Goal: Find specific page/section: Find specific page/section

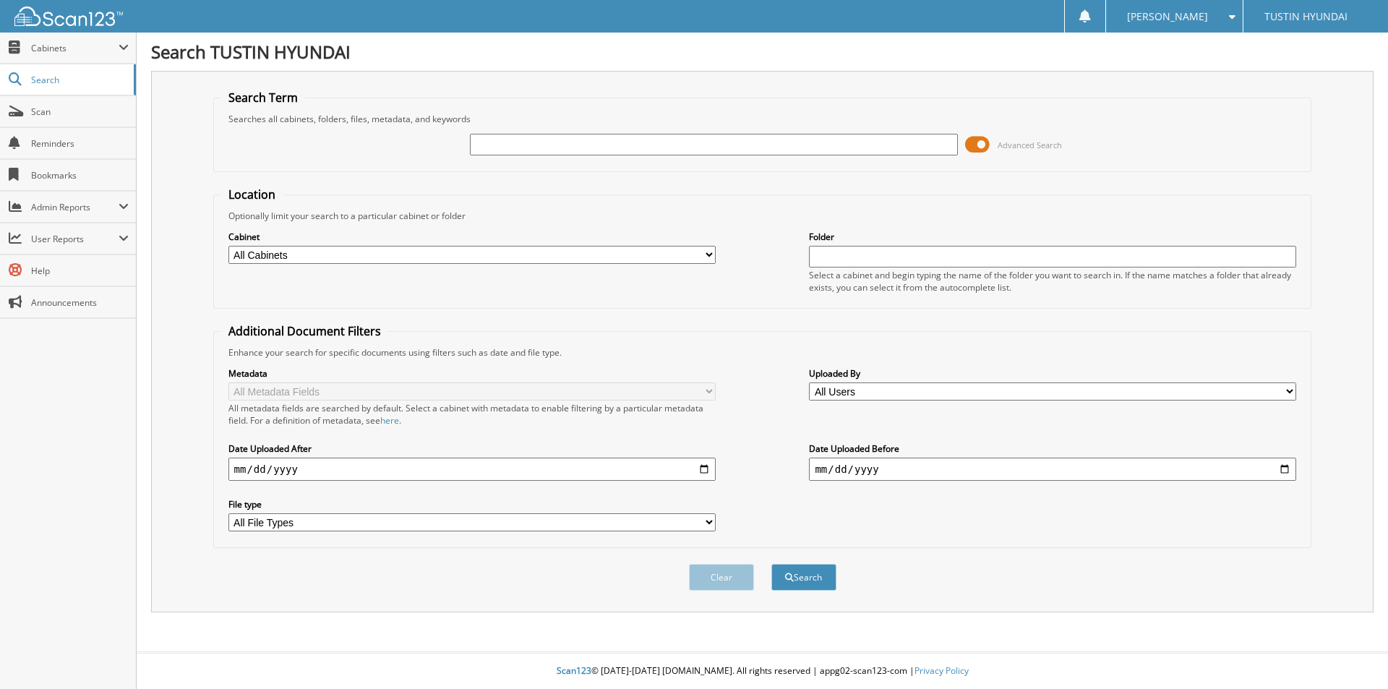
click at [526, 140] on input "text" at bounding box center [713, 145] width 487 height 22
type input "95180"
click at [771, 564] on button "Search" at bounding box center [803, 577] width 65 height 27
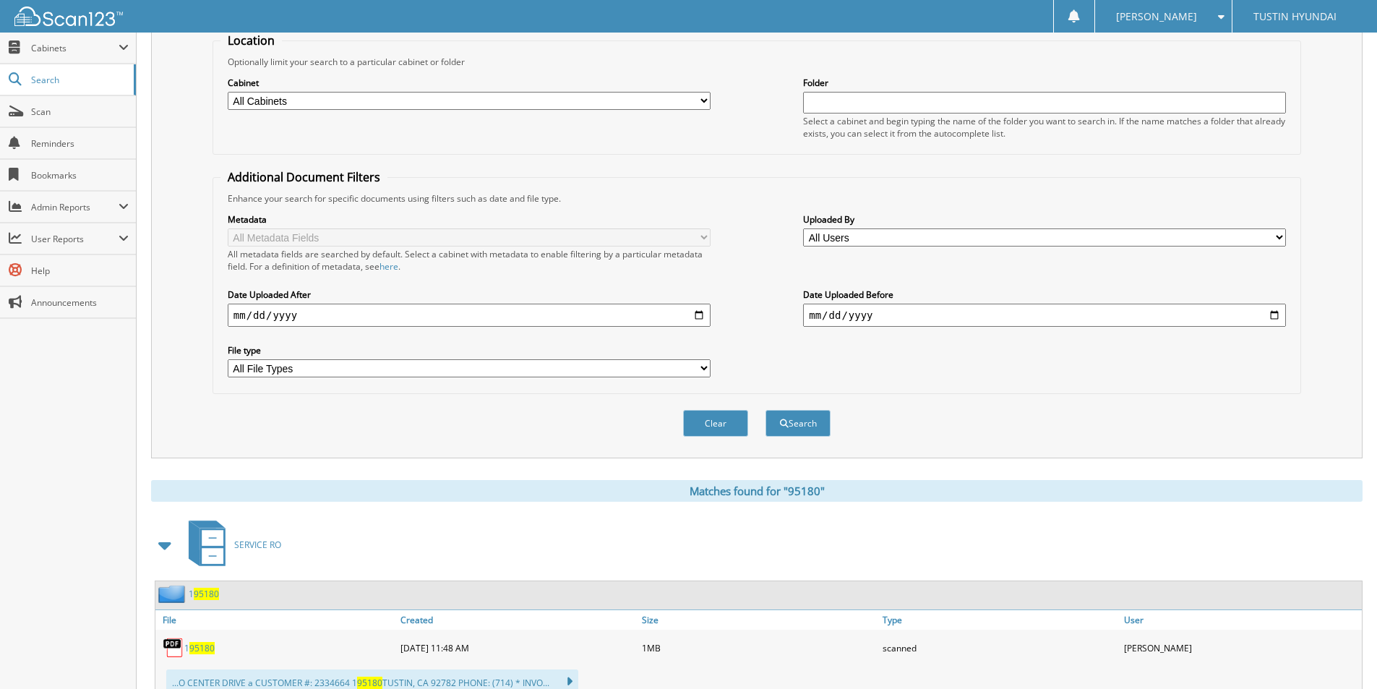
scroll to position [72, 0]
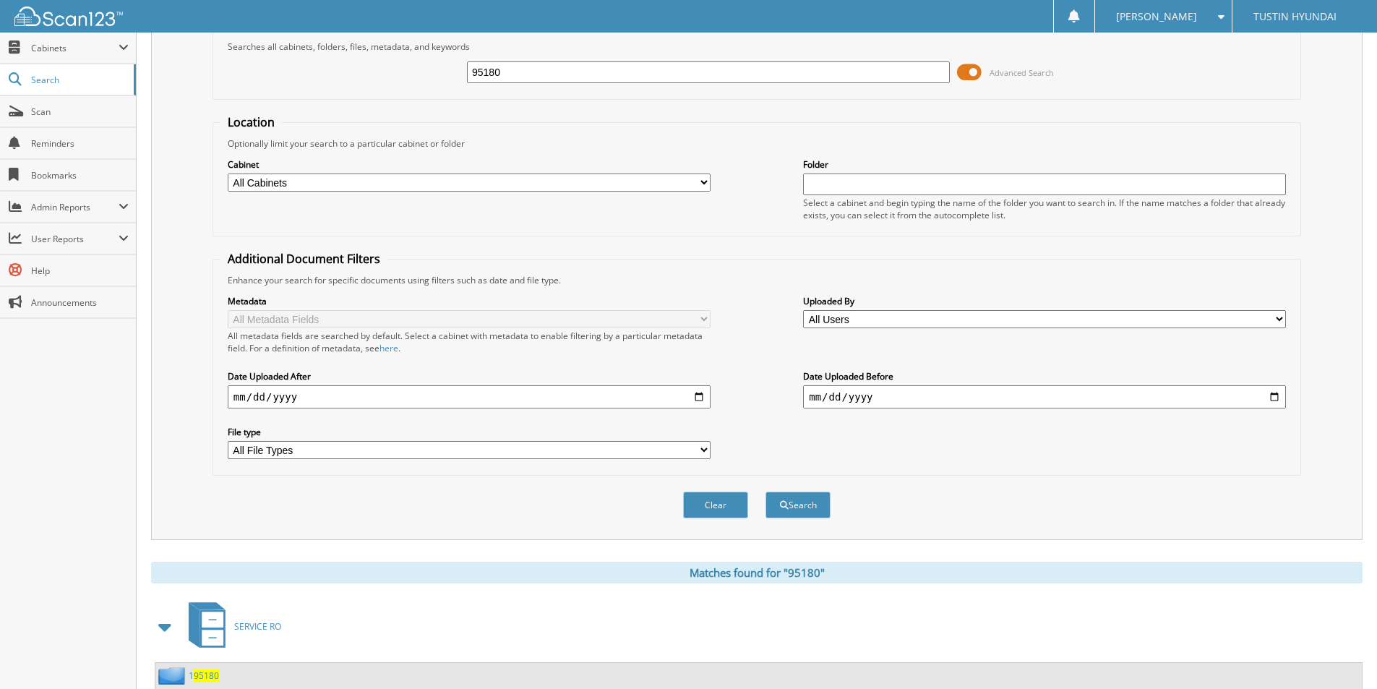
drag, startPoint x: 516, startPoint y: 74, endPoint x: 460, endPoint y: 74, distance: 56.4
click at [460, 74] on div "95180 Advanced Search" at bounding box center [757, 72] width 1073 height 39
type input "101326"
click at [766, 492] on button "Search" at bounding box center [798, 505] width 65 height 27
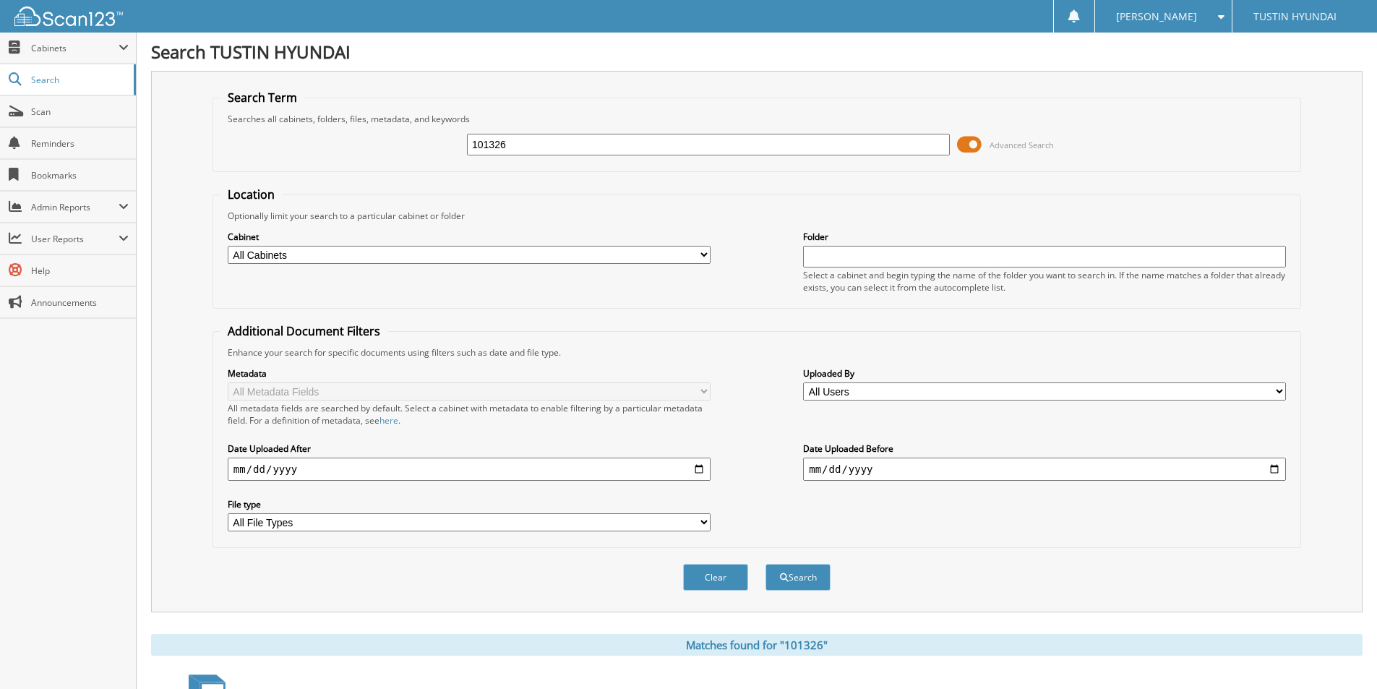
drag, startPoint x: 518, startPoint y: 146, endPoint x: 458, endPoint y: 146, distance: 60.7
click at [458, 146] on div "101326 Advanced Search" at bounding box center [757, 144] width 1073 height 39
type input "114393"
click at [766, 564] on button "Search" at bounding box center [798, 577] width 65 height 27
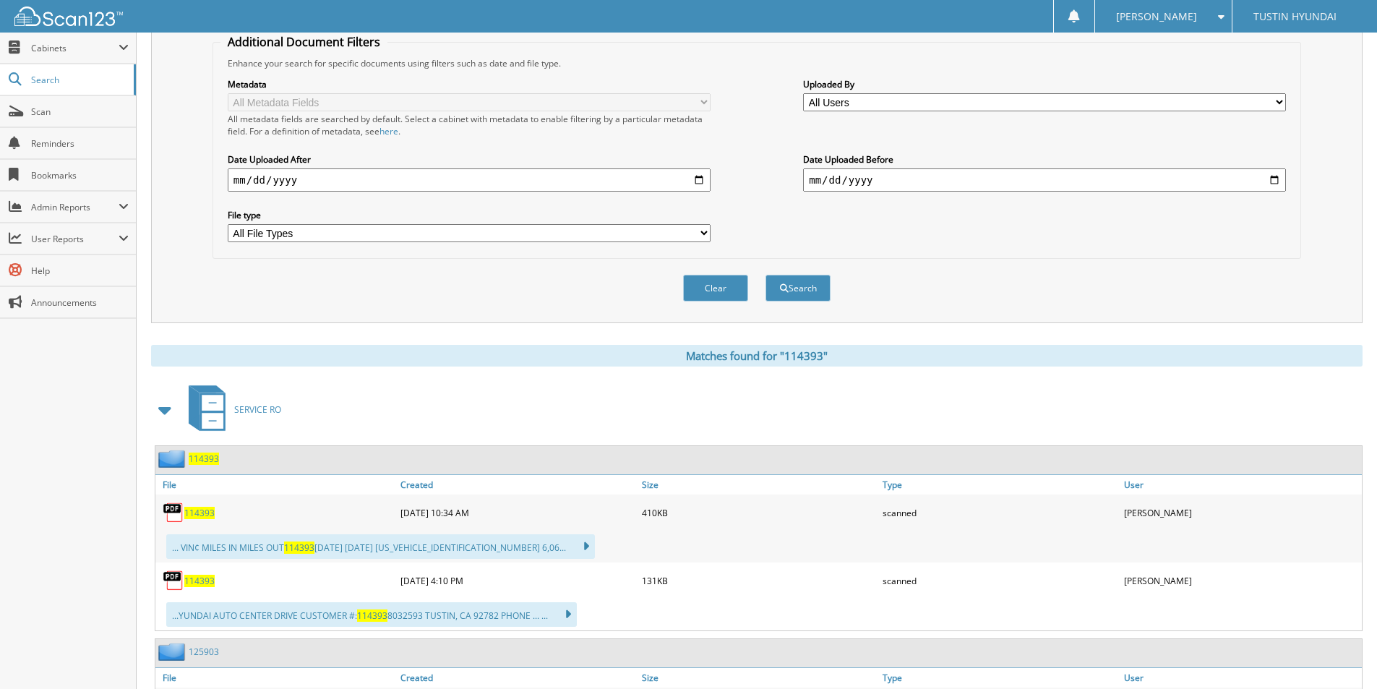
click at [201, 515] on span "114393" at bounding box center [199, 513] width 30 height 12
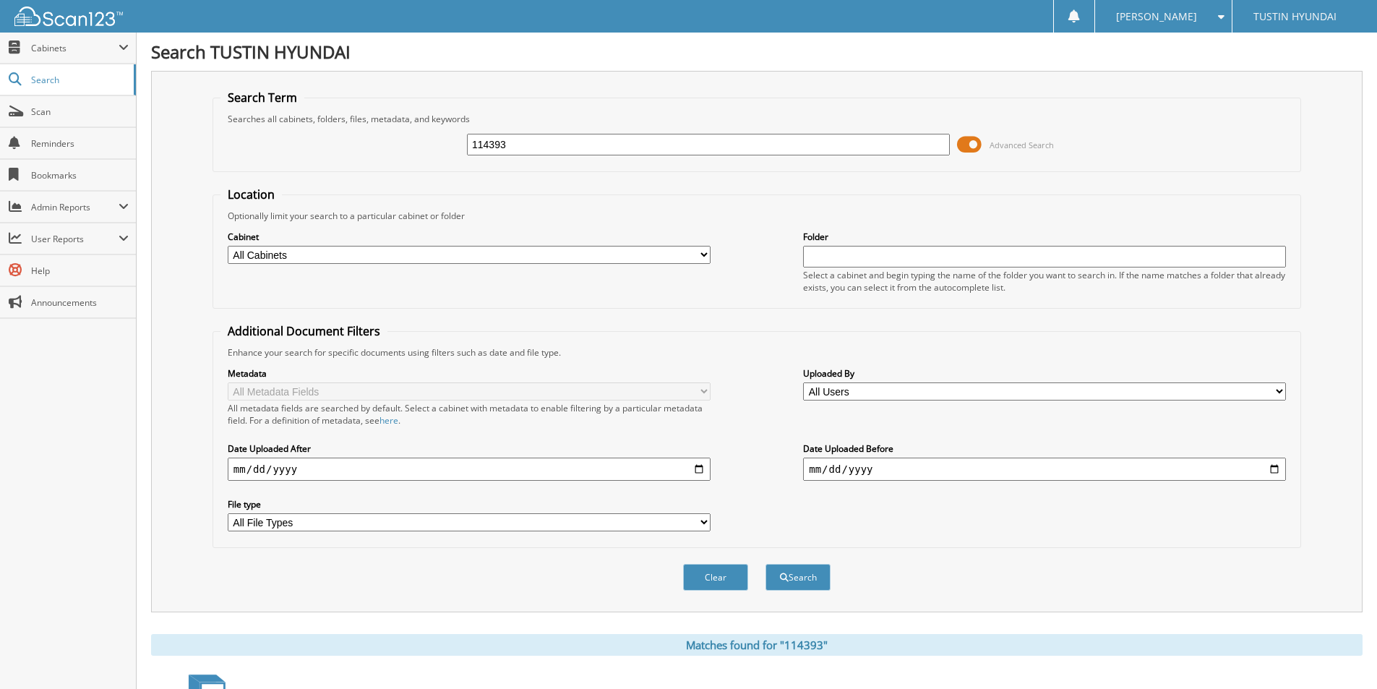
click at [535, 148] on input "114393" at bounding box center [708, 145] width 483 height 22
click at [599, 144] on input "124848" at bounding box center [708, 145] width 483 height 22
type input "124848"
click at [766, 564] on button "Search" at bounding box center [798, 577] width 65 height 27
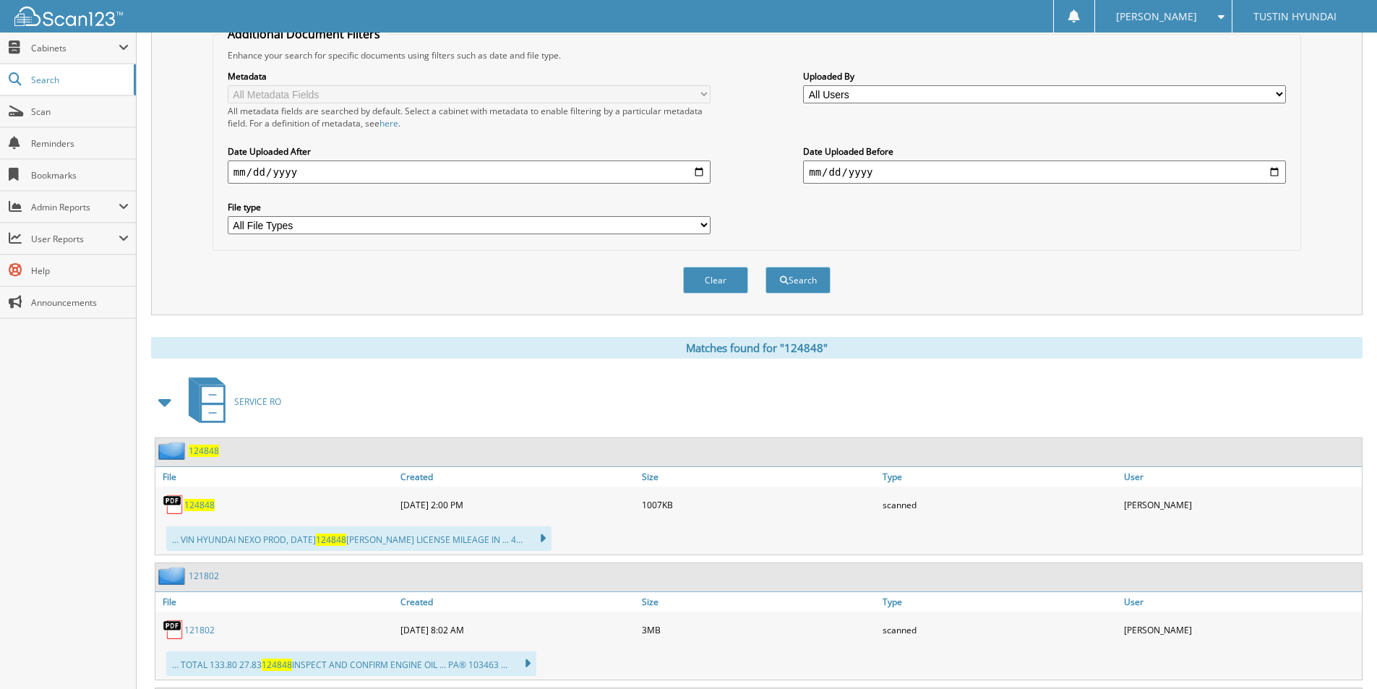
scroll to position [361, 0]
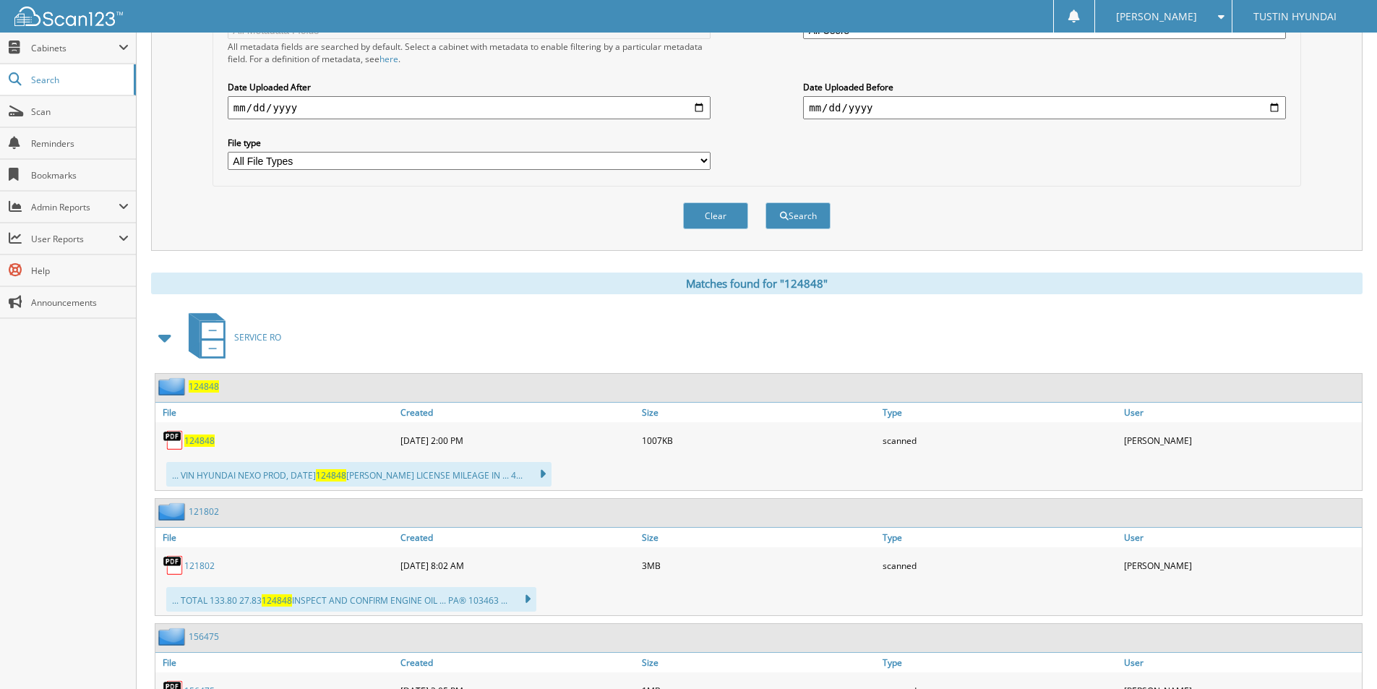
click at [189, 437] on span "124848" at bounding box center [199, 441] width 30 height 12
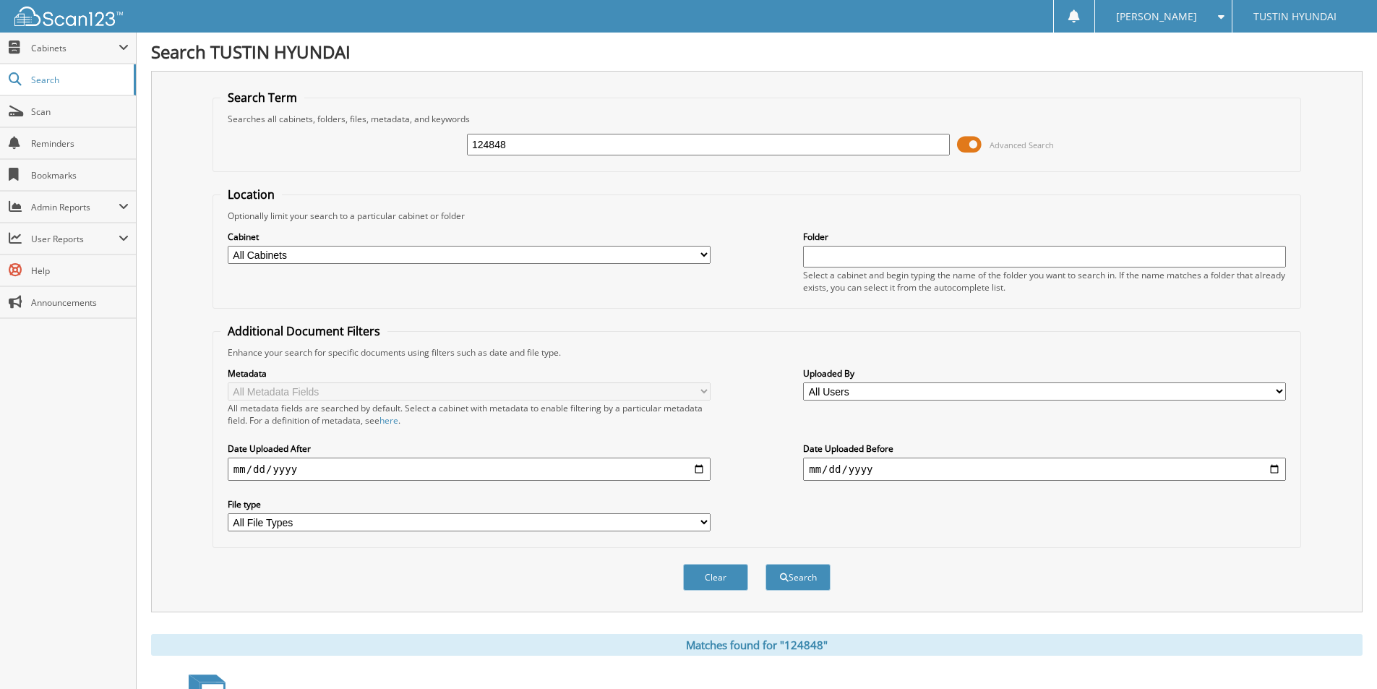
click at [525, 144] on input "124848" at bounding box center [708, 145] width 483 height 22
type input "125903"
click at [972, 150] on span at bounding box center [969, 145] width 25 height 22
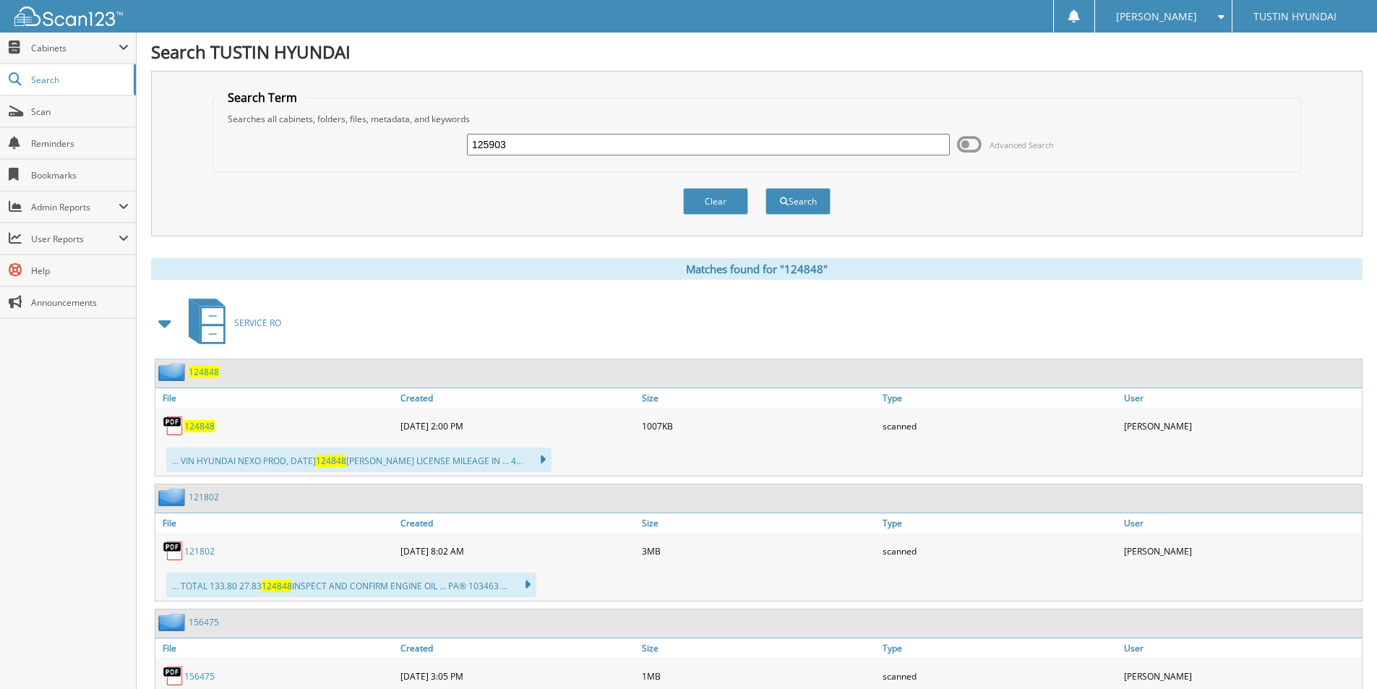
click at [571, 144] on input "125903" at bounding box center [708, 145] width 483 height 22
click at [766, 188] on button "Search" at bounding box center [798, 201] width 65 height 27
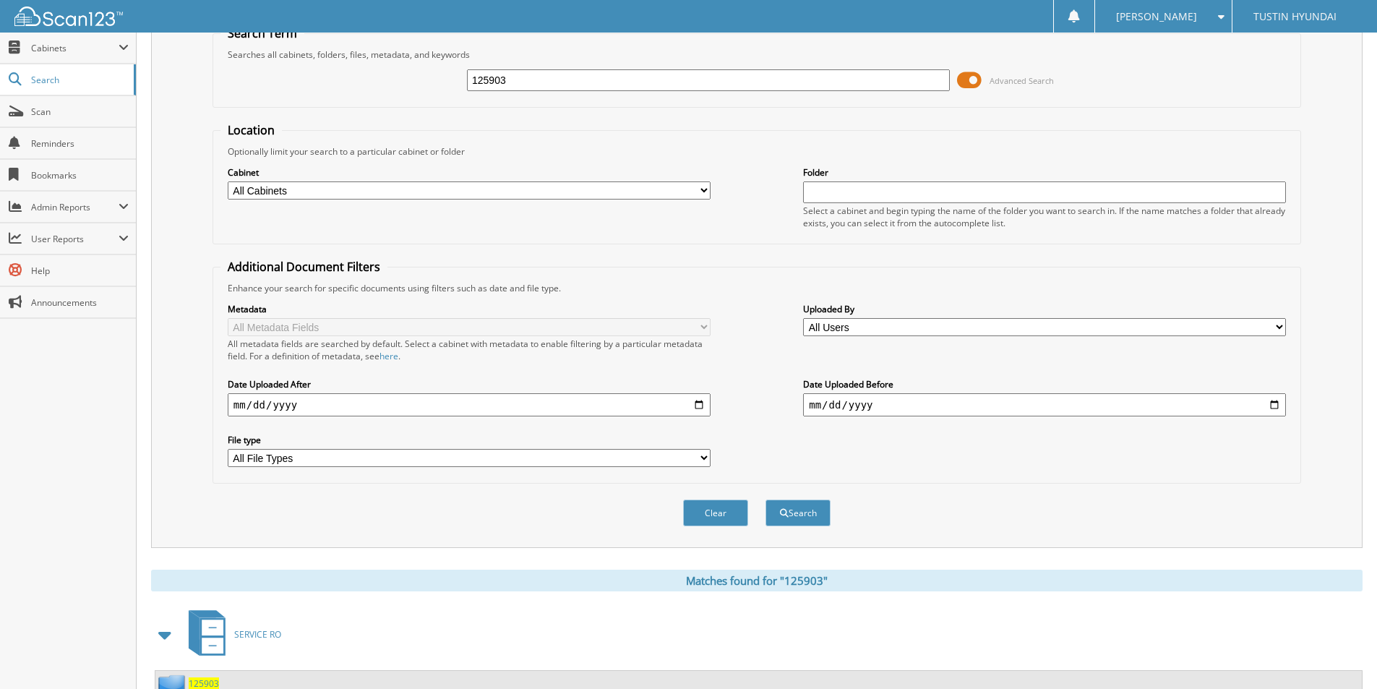
scroll to position [145, 0]
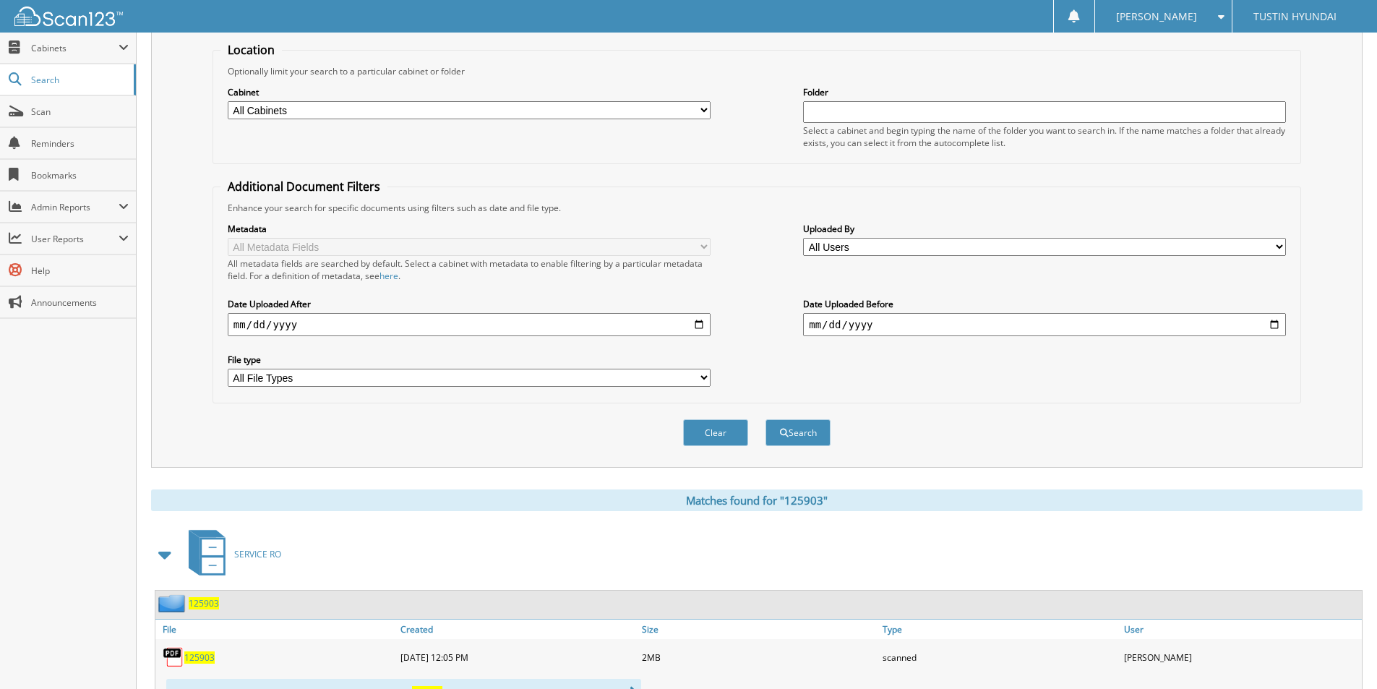
click at [202, 659] on span "125903" at bounding box center [199, 657] width 30 height 12
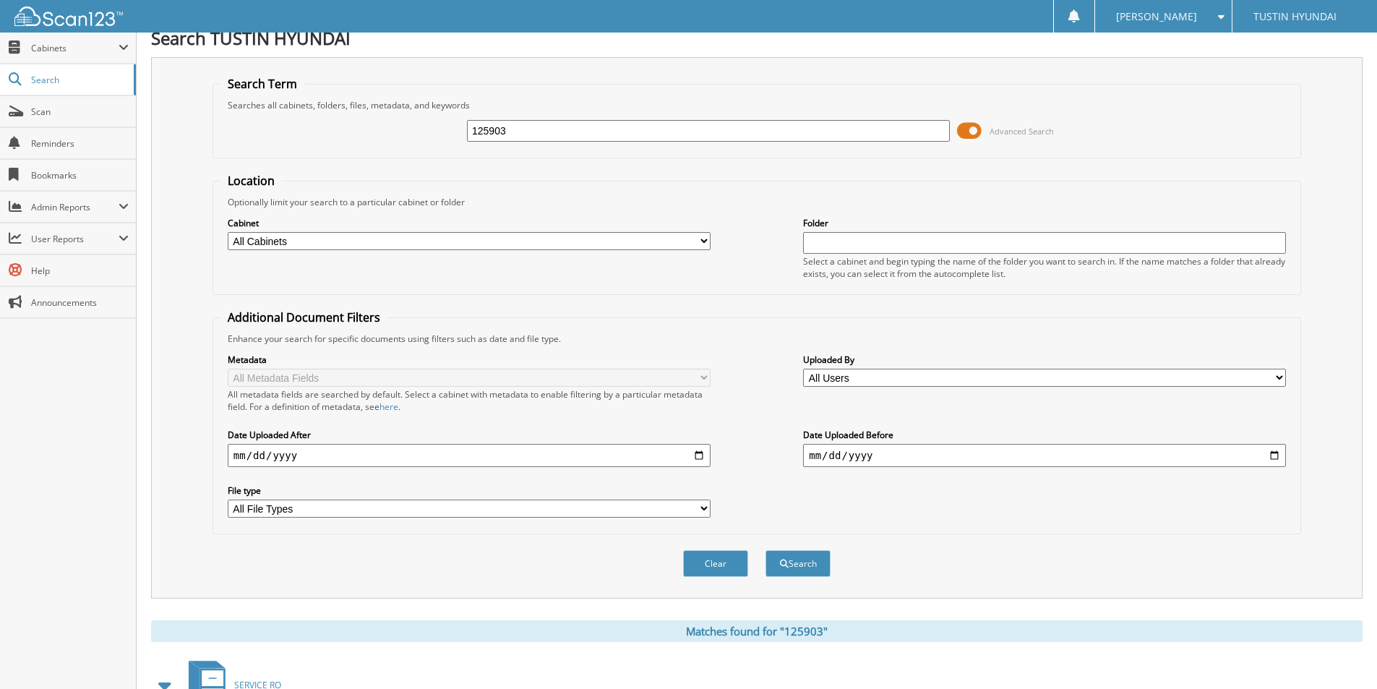
scroll to position [0, 0]
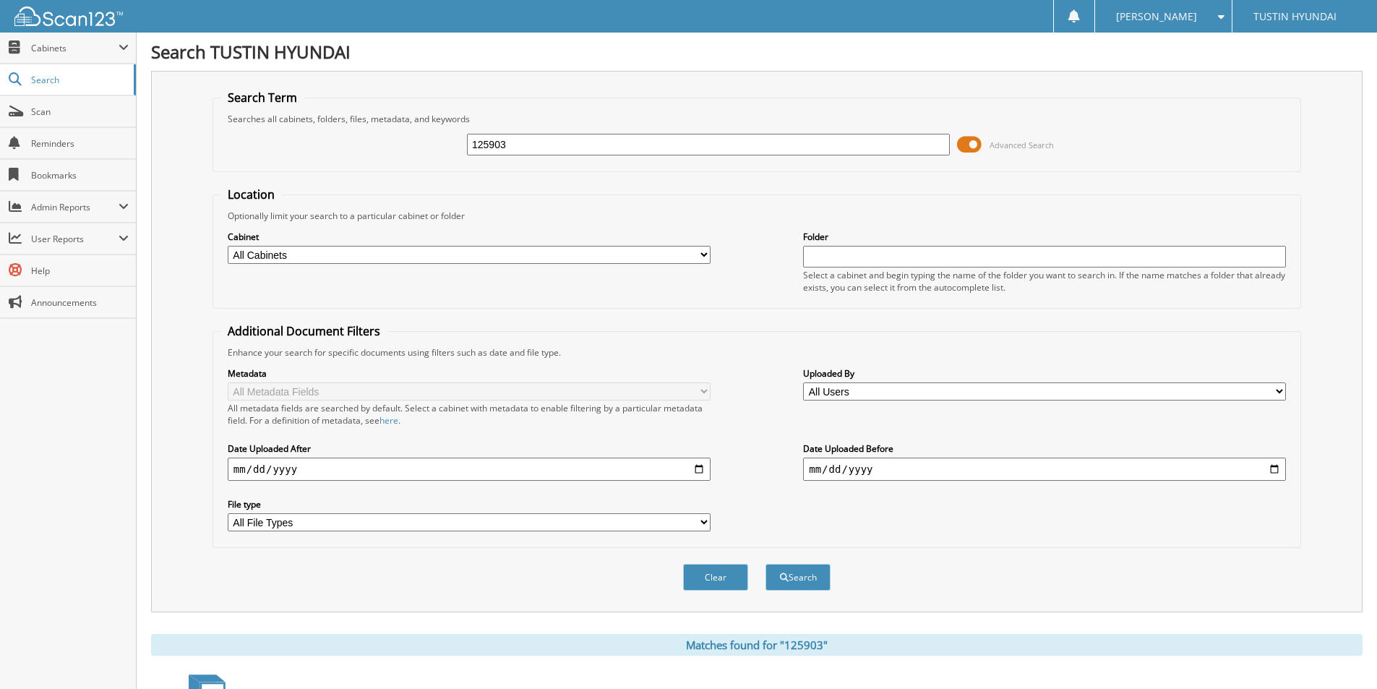
click at [967, 140] on span at bounding box center [969, 145] width 25 height 22
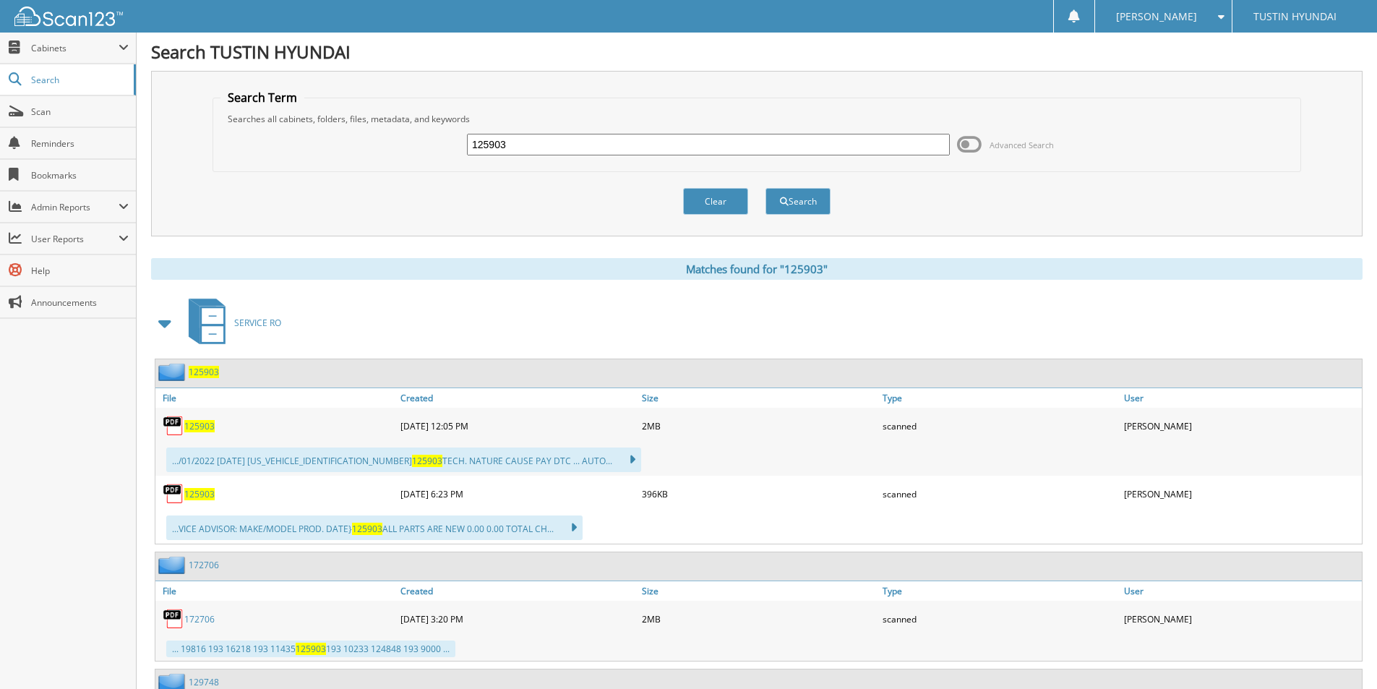
click at [555, 148] on input "125903" at bounding box center [708, 145] width 483 height 22
type input "129748"
click at [804, 202] on button "Search" at bounding box center [798, 201] width 65 height 27
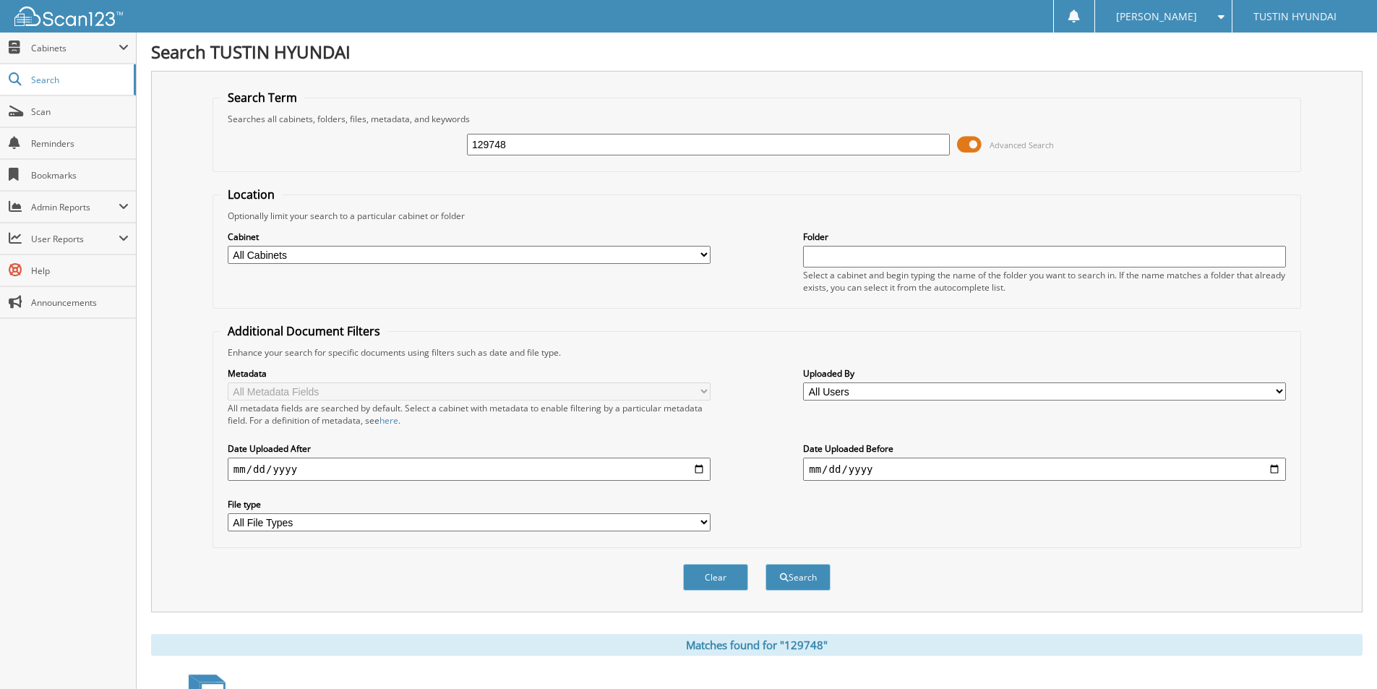
click at [513, 150] on input "129748" at bounding box center [708, 145] width 483 height 22
type input "125903"
click at [766, 564] on button "Search" at bounding box center [798, 577] width 65 height 27
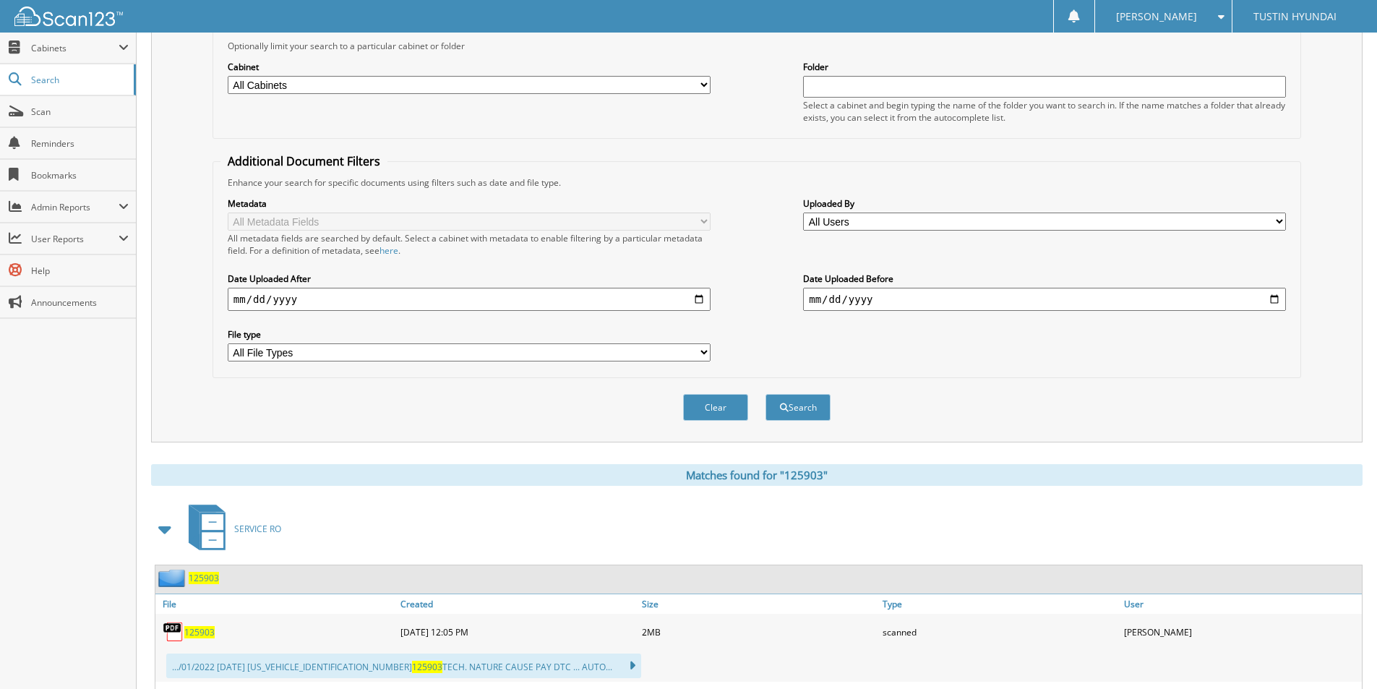
scroll to position [361, 0]
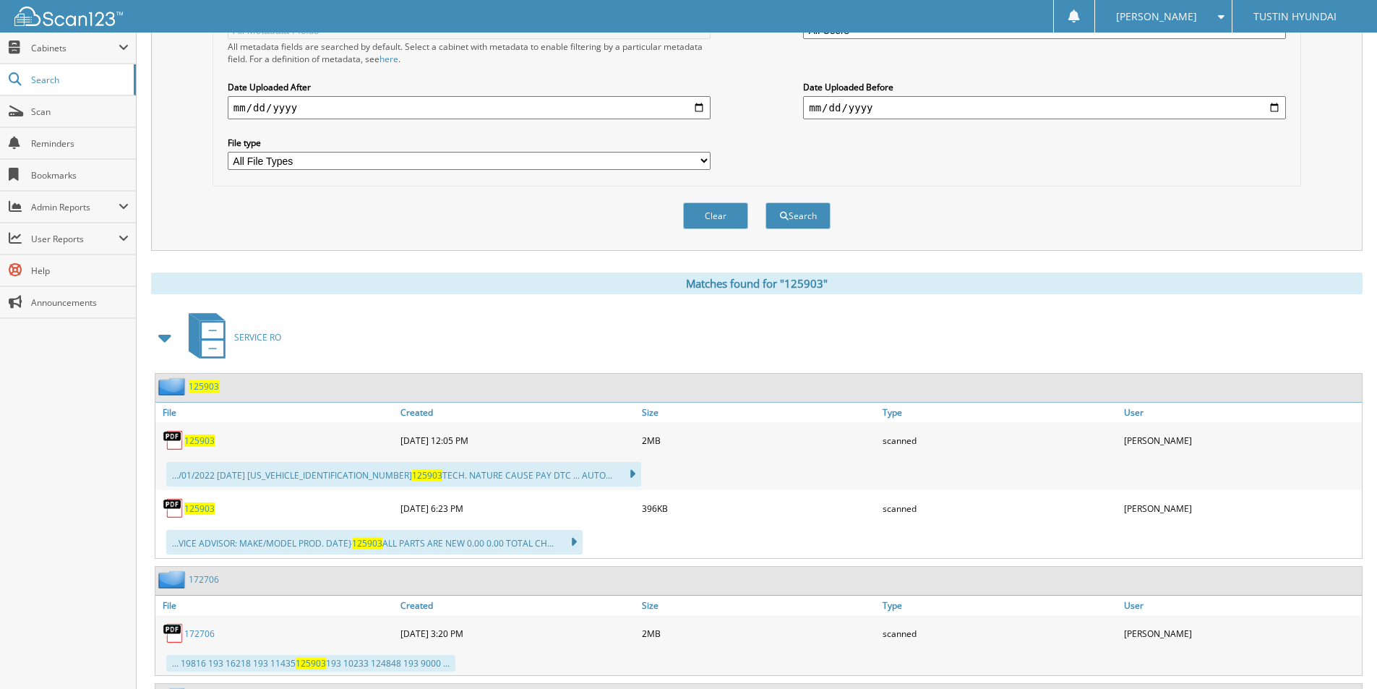
click at [202, 441] on span "125903" at bounding box center [199, 441] width 30 height 12
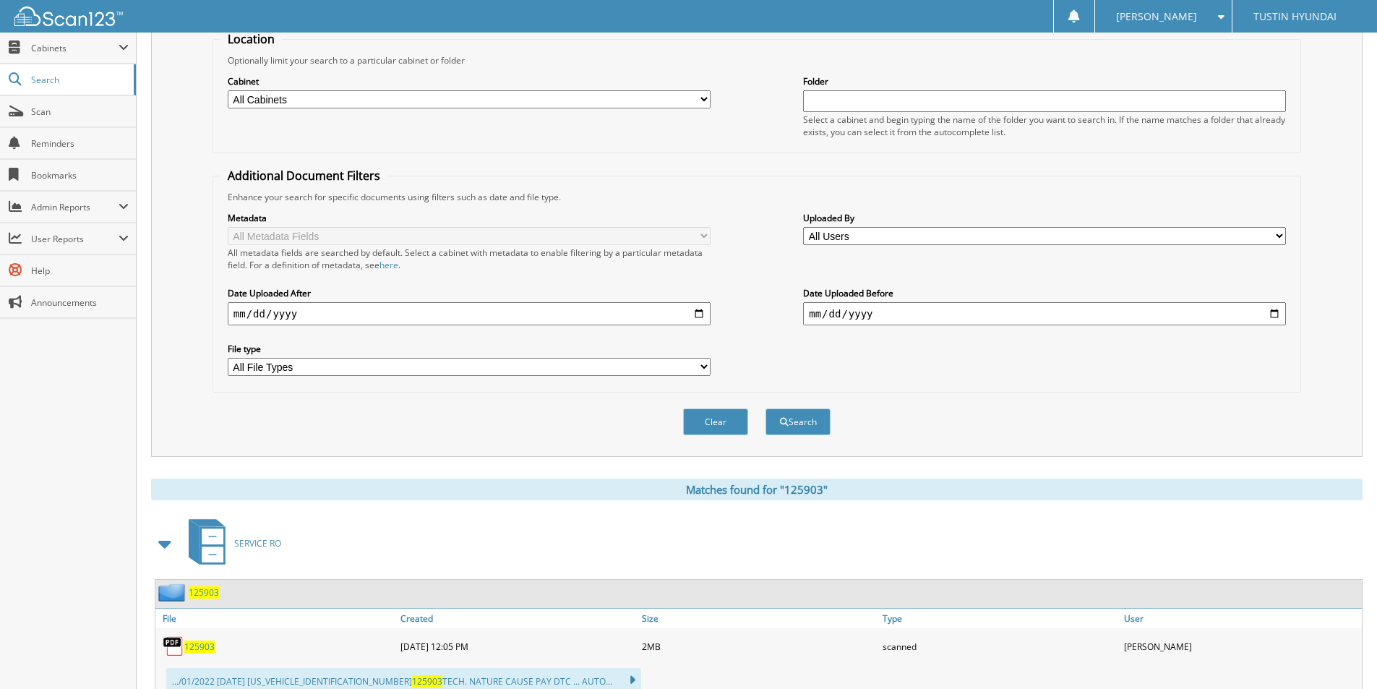
scroll to position [0, 0]
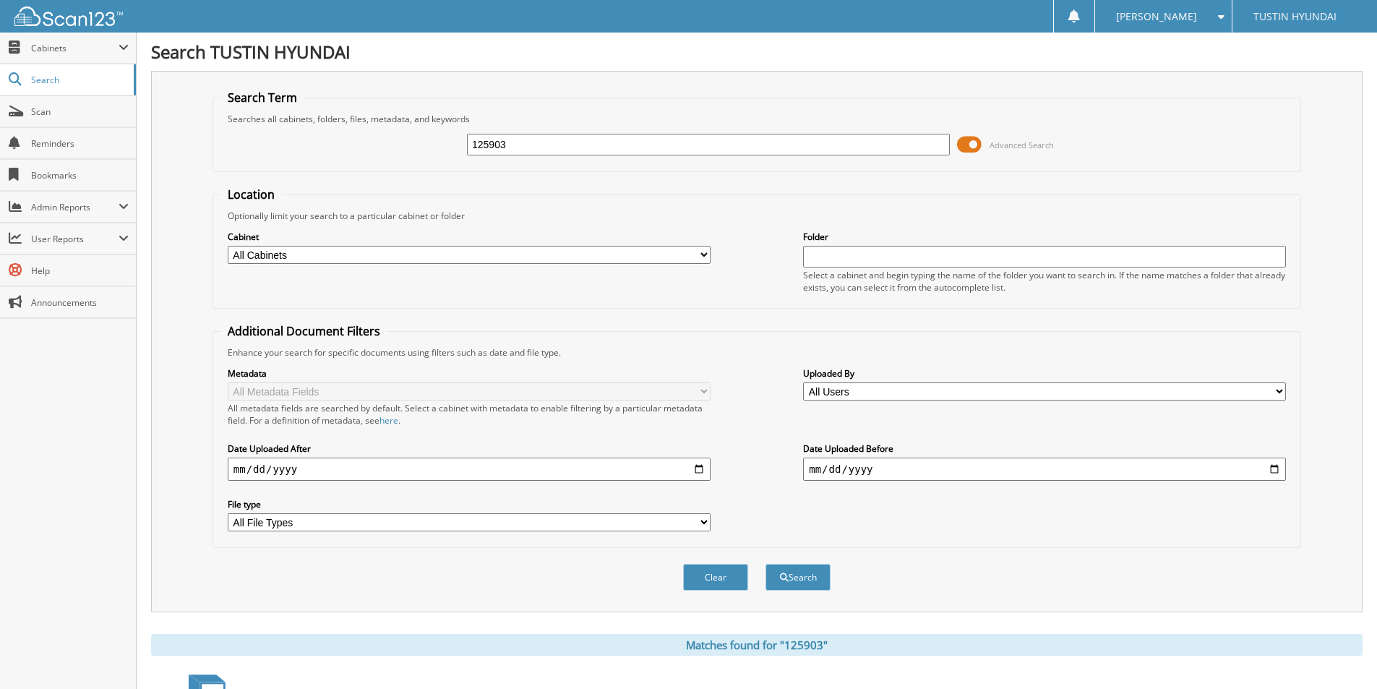
click at [517, 144] on input "125903" at bounding box center [708, 145] width 483 height 22
type input "129748"
click at [766, 564] on button "Search" at bounding box center [798, 577] width 65 height 27
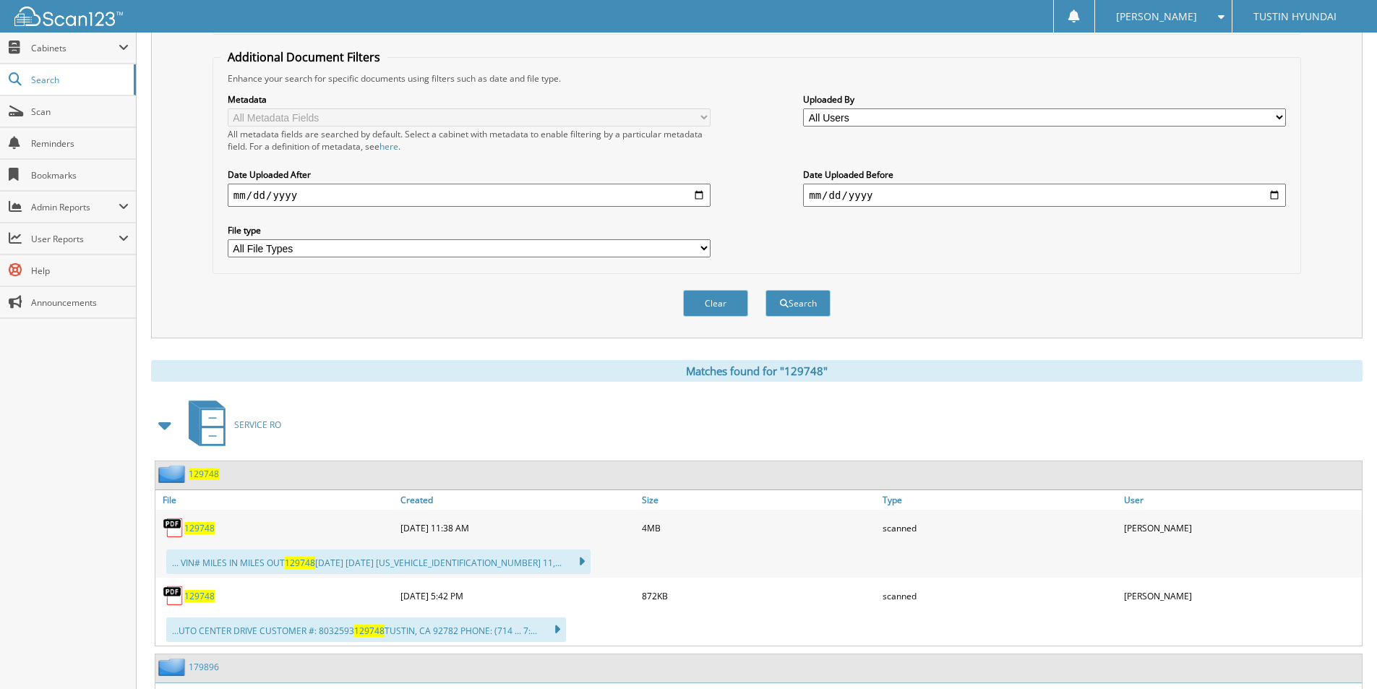
scroll to position [289, 0]
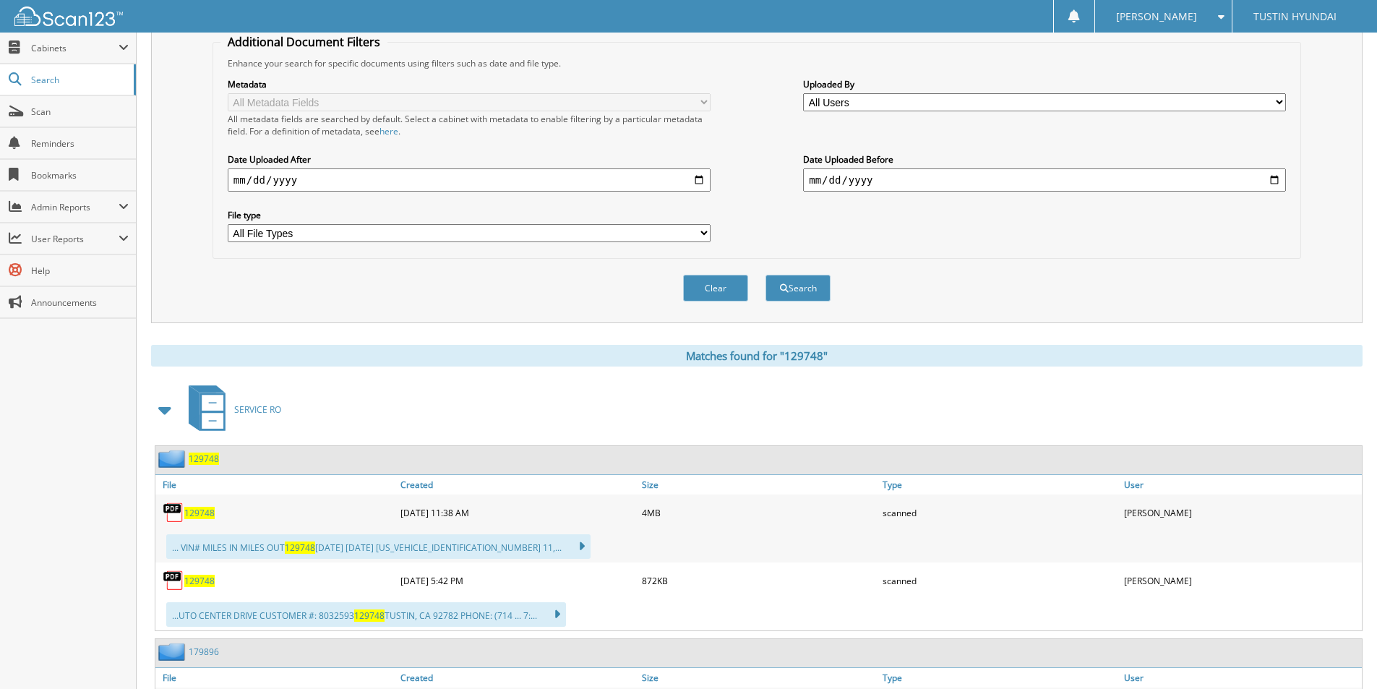
click at [205, 513] on span "129748" at bounding box center [199, 513] width 30 height 12
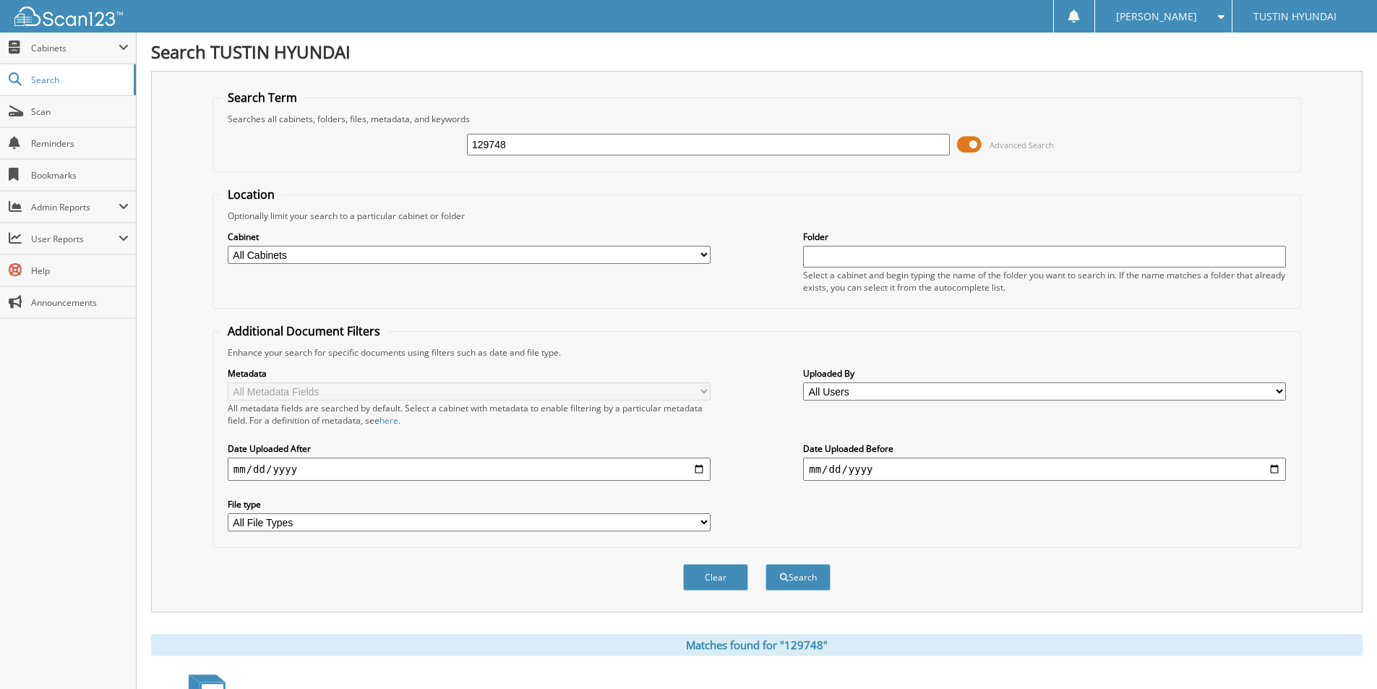
drag, startPoint x: 568, startPoint y: 145, endPoint x: 455, endPoint y: 150, distance: 113.6
click at [455, 150] on div "129748 Advanced Search" at bounding box center [757, 144] width 1073 height 39
type input "145042"
click at [766, 564] on button "Search" at bounding box center [798, 577] width 65 height 27
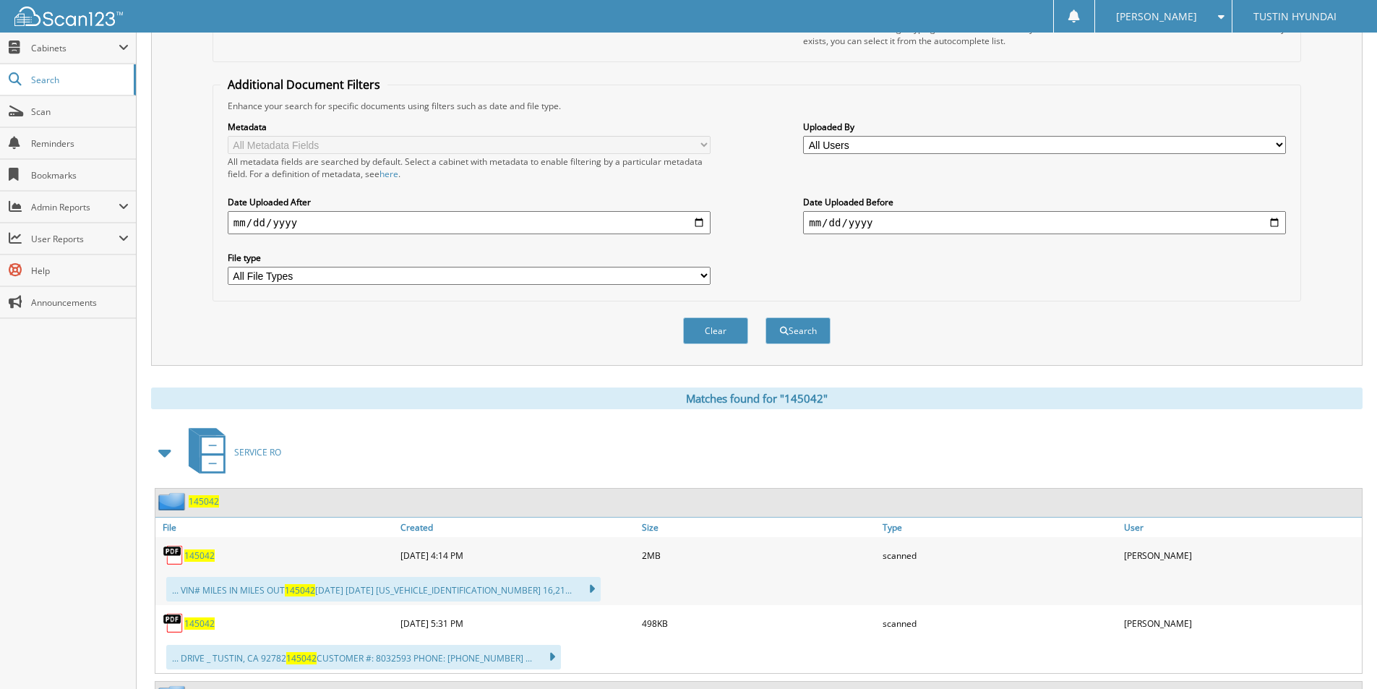
scroll to position [289, 0]
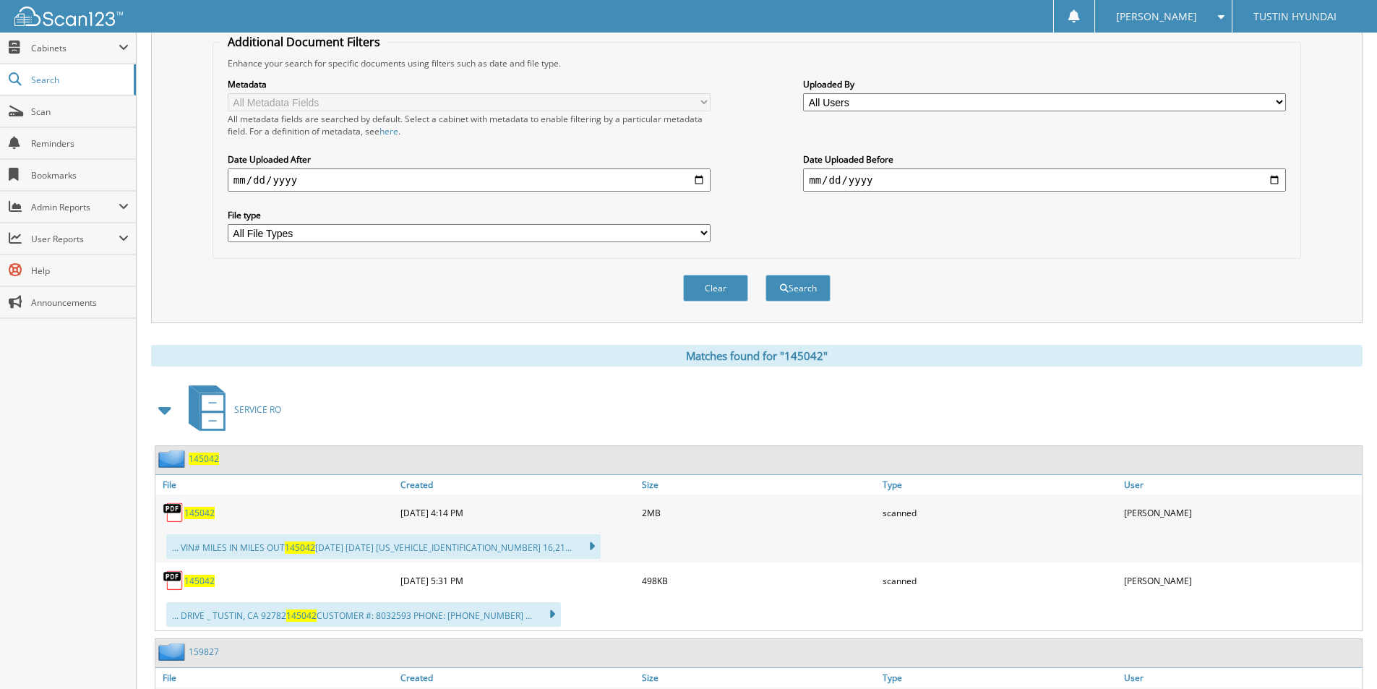
click at [195, 512] on span "145042" at bounding box center [199, 513] width 30 height 12
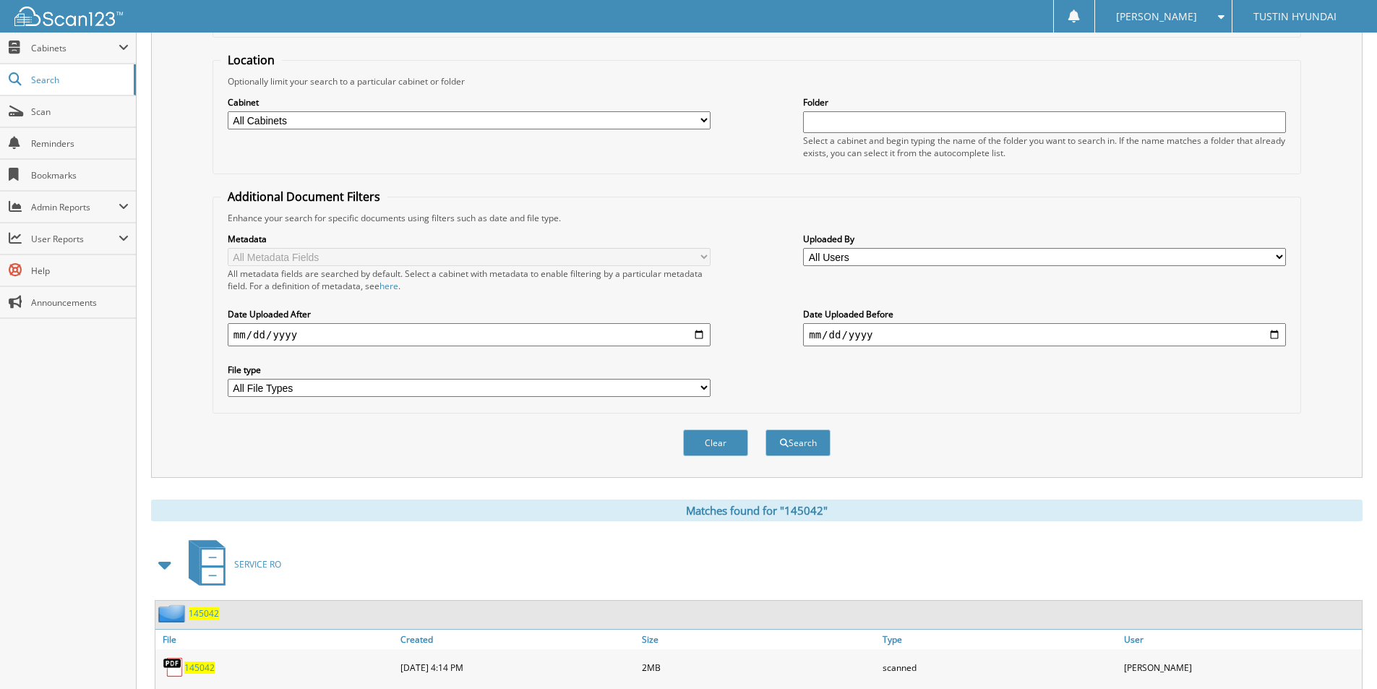
scroll to position [0, 0]
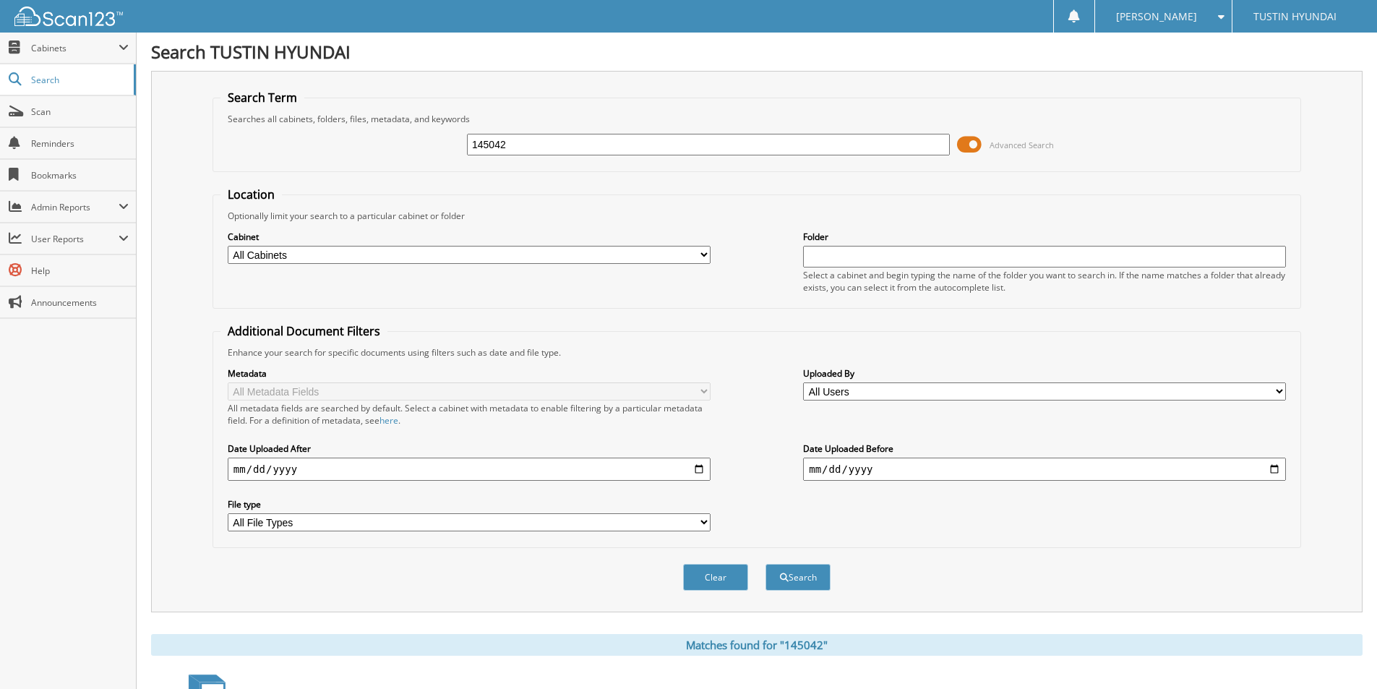
drag, startPoint x: 539, startPoint y: 145, endPoint x: 441, endPoint y: 145, distance: 98.3
click at [441, 144] on div "145042 Advanced Search" at bounding box center [757, 144] width 1073 height 39
type input "159827"
click at [766, 564] on button "Search" at bounding box center [798, 577] width 65 height 27
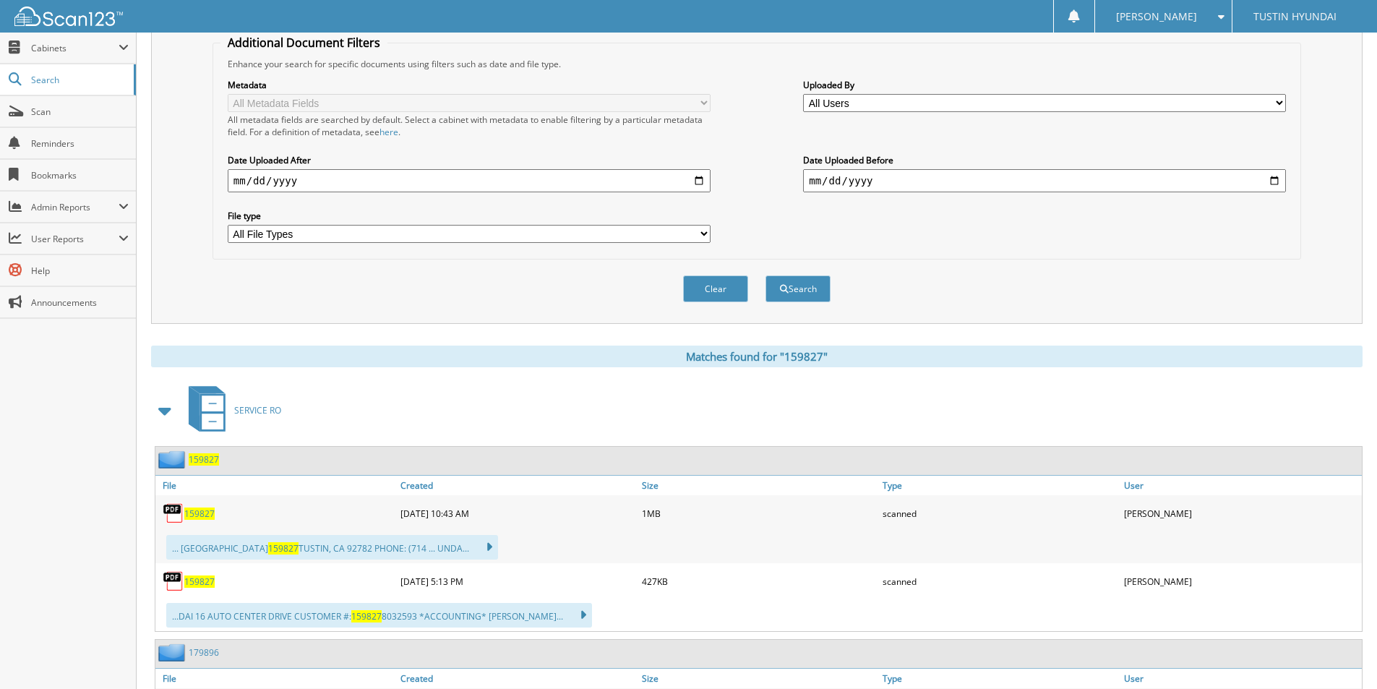
scroll to position [289, 0]
click at [204, 518] on span "159827" at bounding box center [199, 513] width 30 height 12
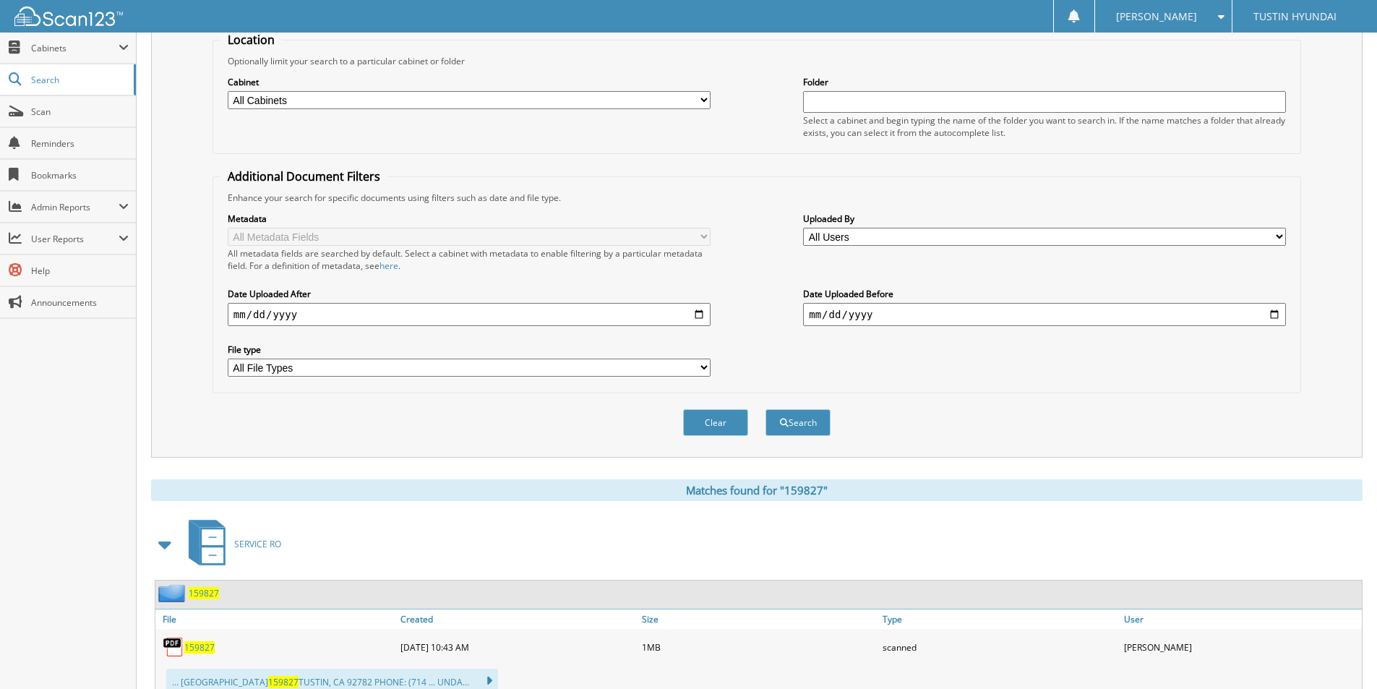
scroll to position [0, 0]
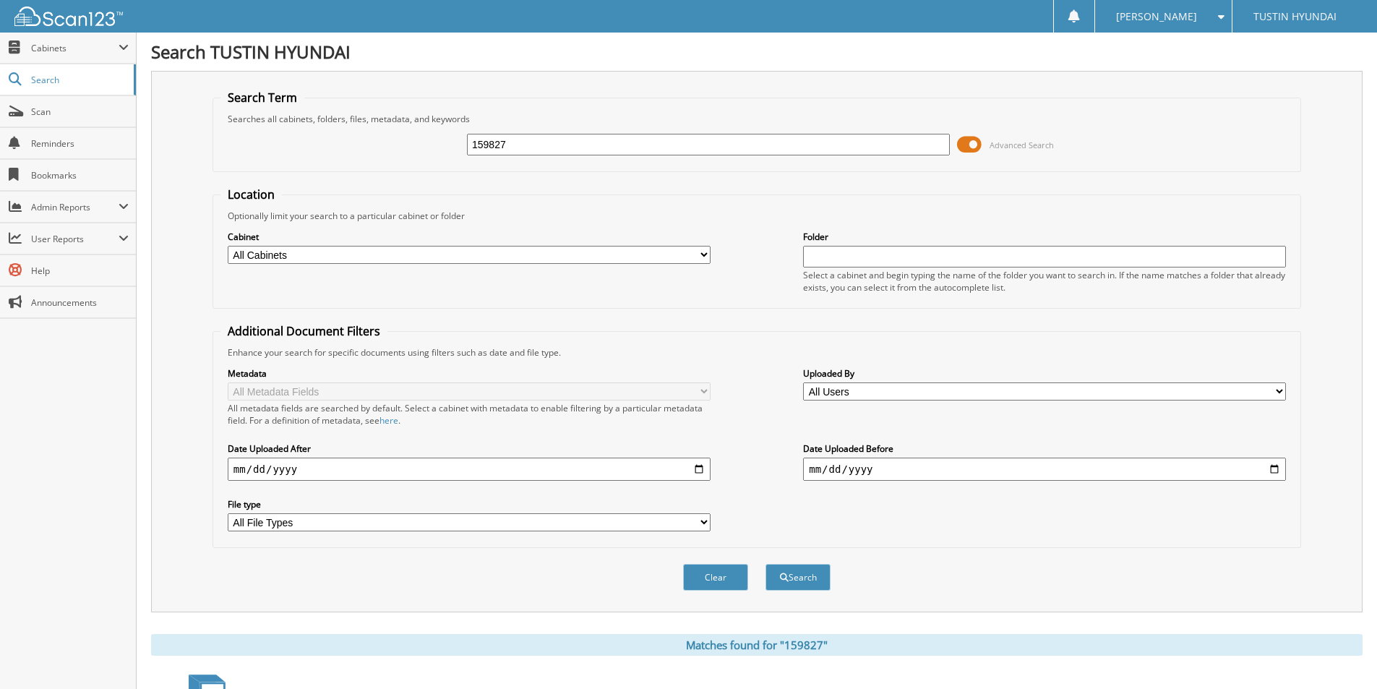
drag, startPoint x: 538, startPoint y: 142, endPoint x: 429, endPoint y: 150, distance: 108.7
click at [429, 149] on div "159827 Advanced Search" at bounding box center [757, 144] width 1073 height 39
type input "172706"
click at [766, 564] on button "Search" at bounding box center [798, 577] width 65 height 27
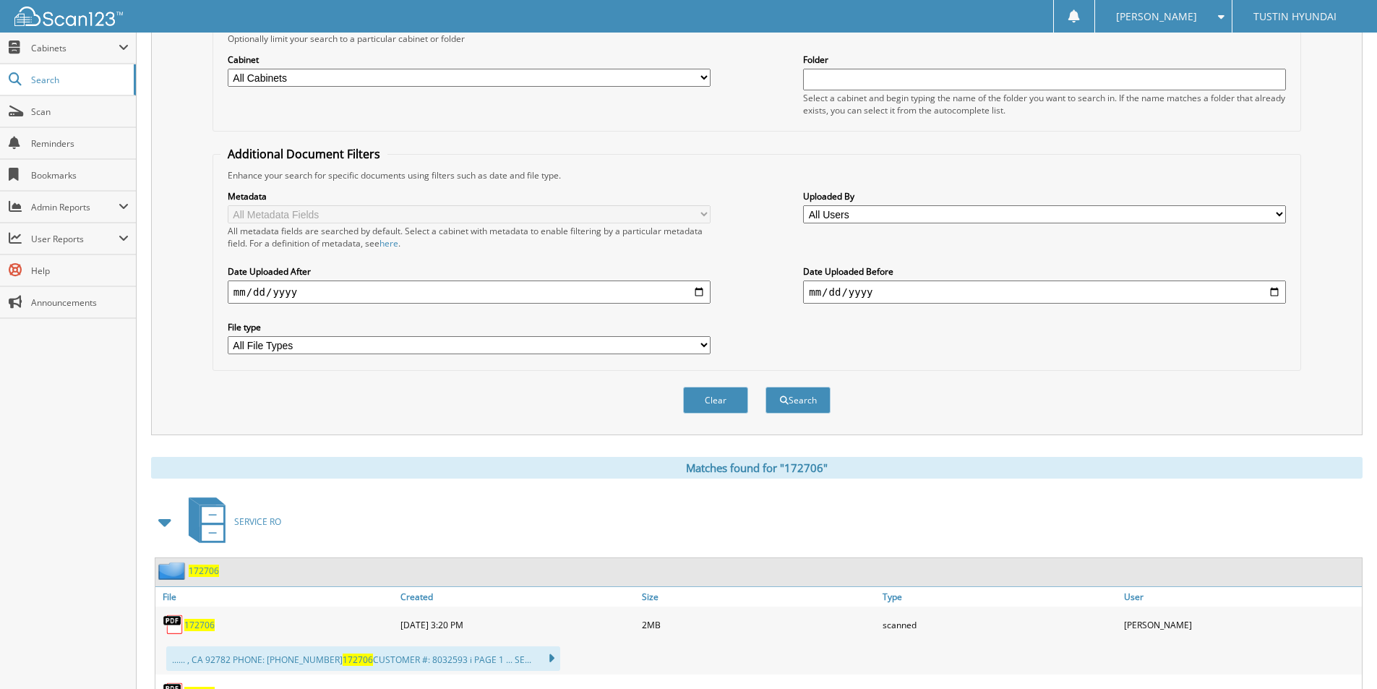
scroll to position [361, 0]
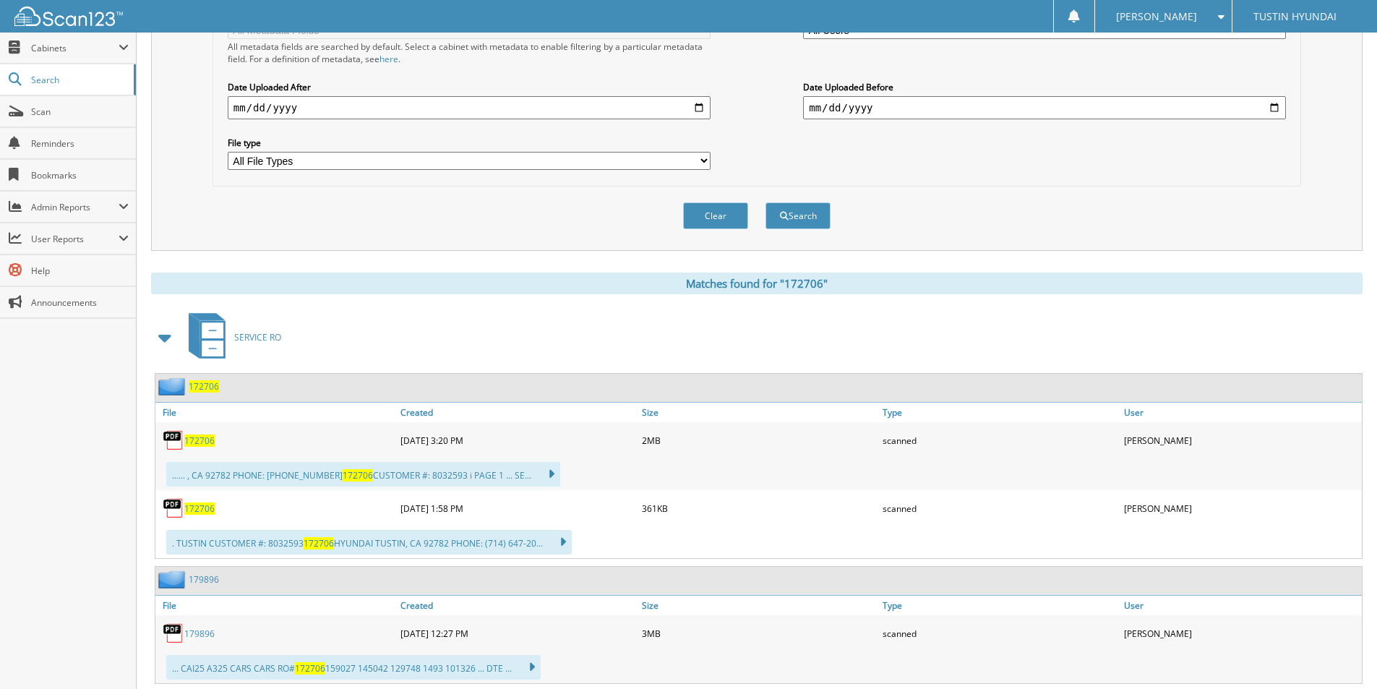
click at [207, 441] on span "172706" at bounding box center [199, 441] width 30 height 12
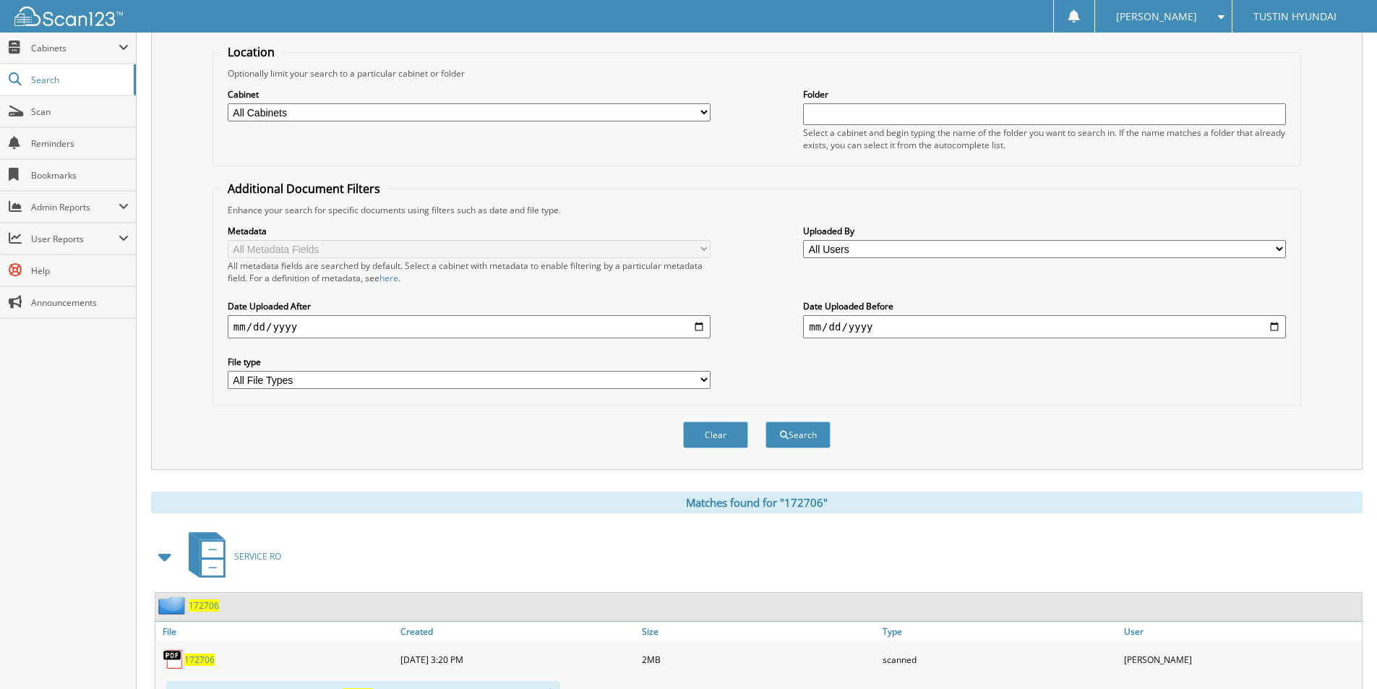
scroll to position [0, 0]
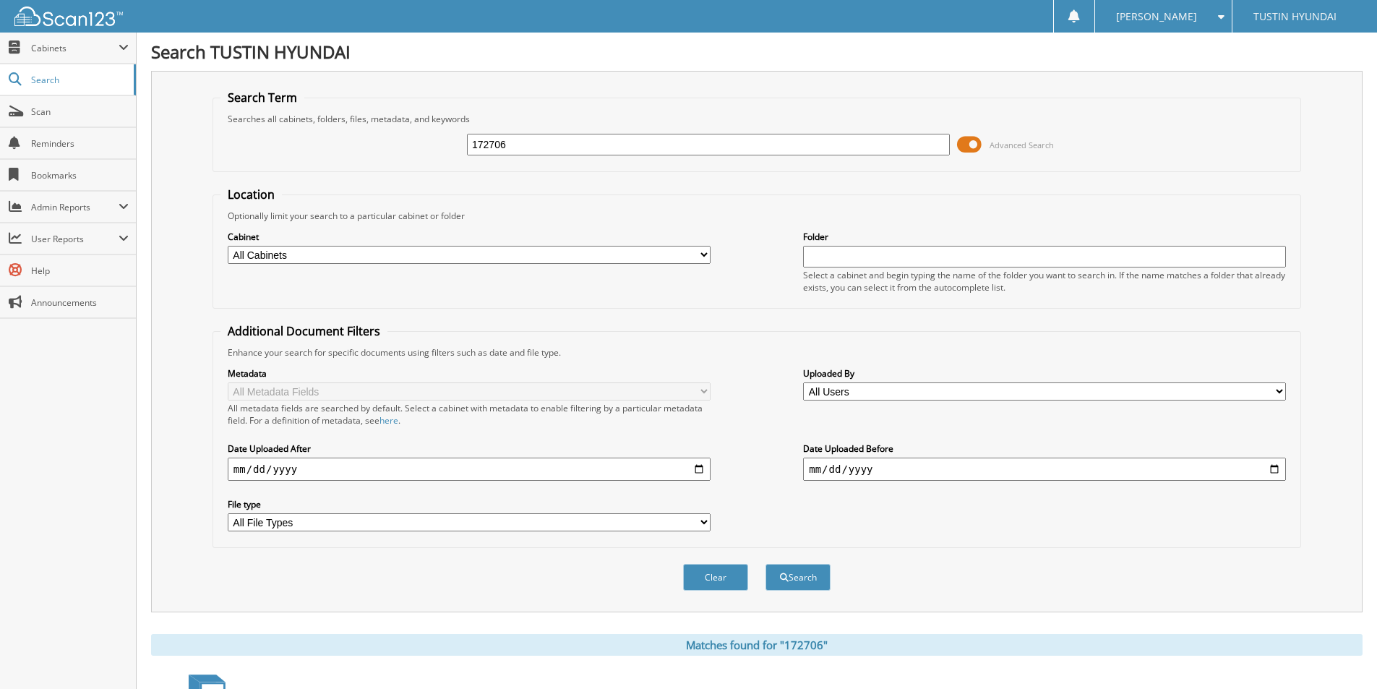
click at [407, 151] on div "172706 Advanced Search" at bounding box center [757, 144] width 1073 height 39
type input "179896"
click at [766, 564] on button "Search" at bounding box center [798, 577] width 65 height 27
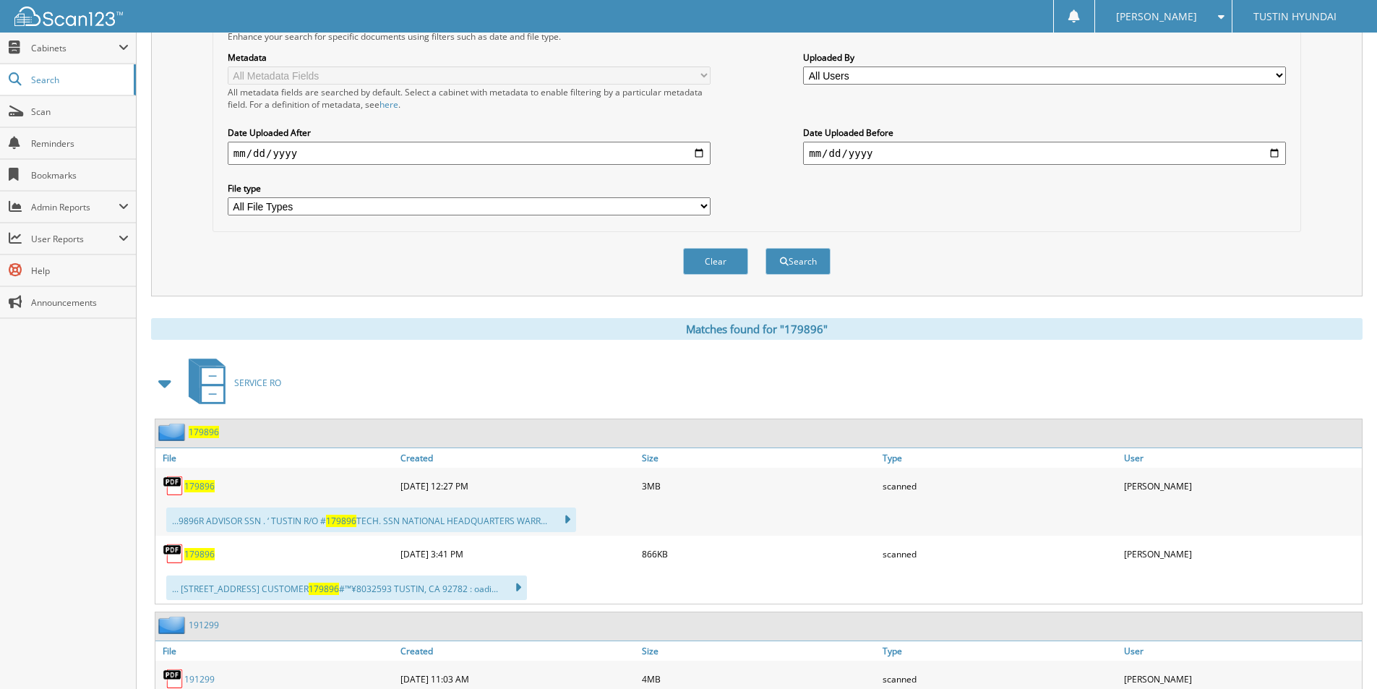
scroll to position [361, 0]
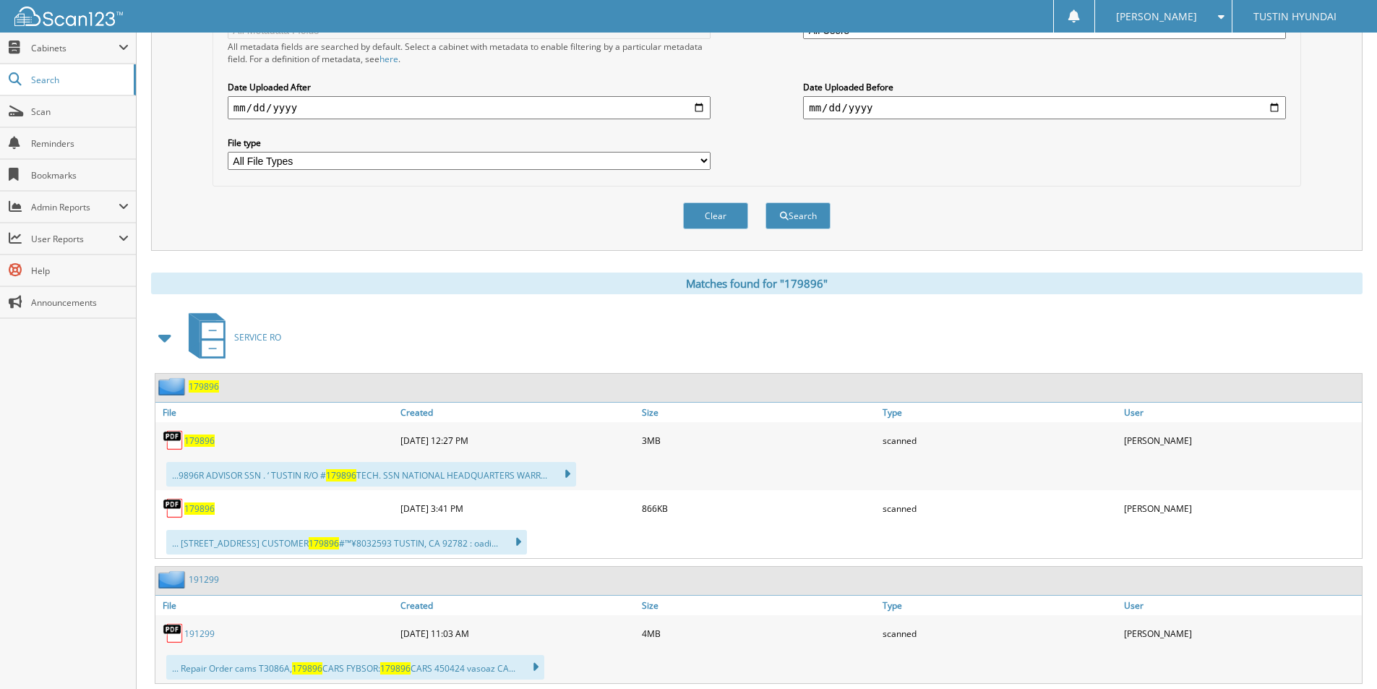
click at [194, 441] on span "179896" at bounding box center [199, 441] width 30 height 12
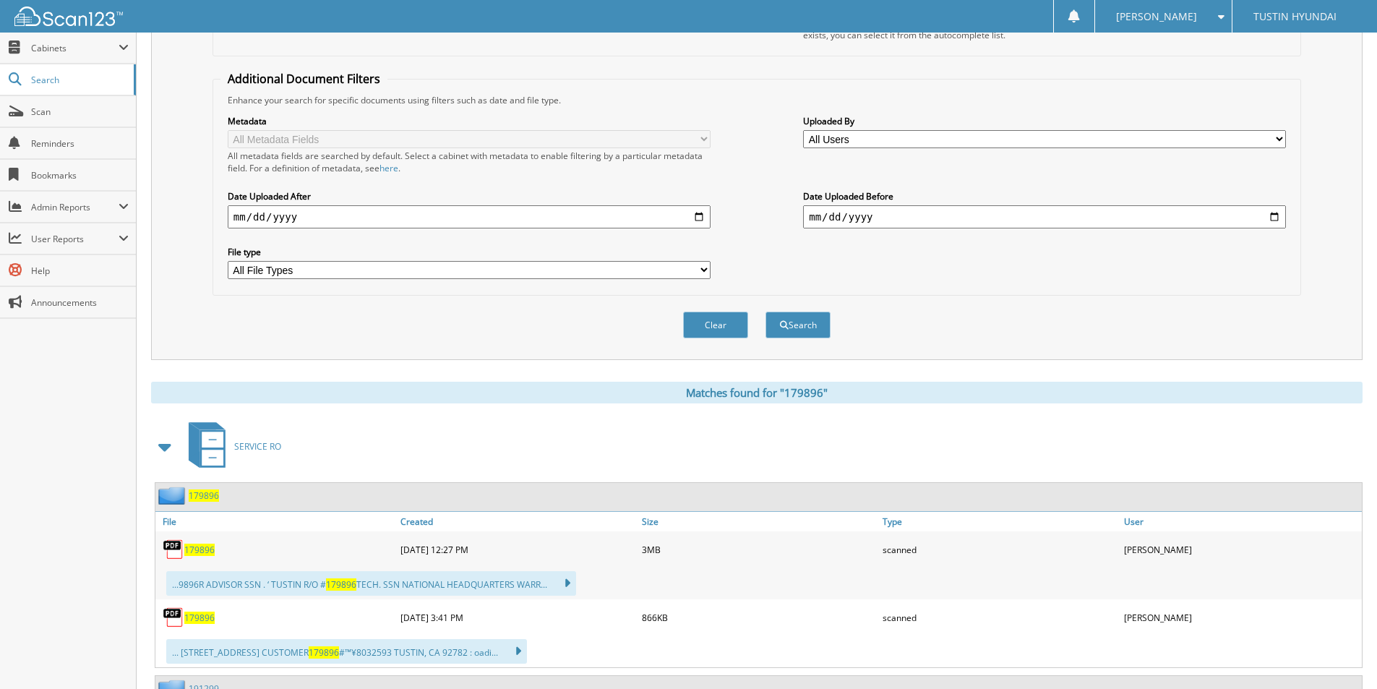
scroll to position [0, 0]
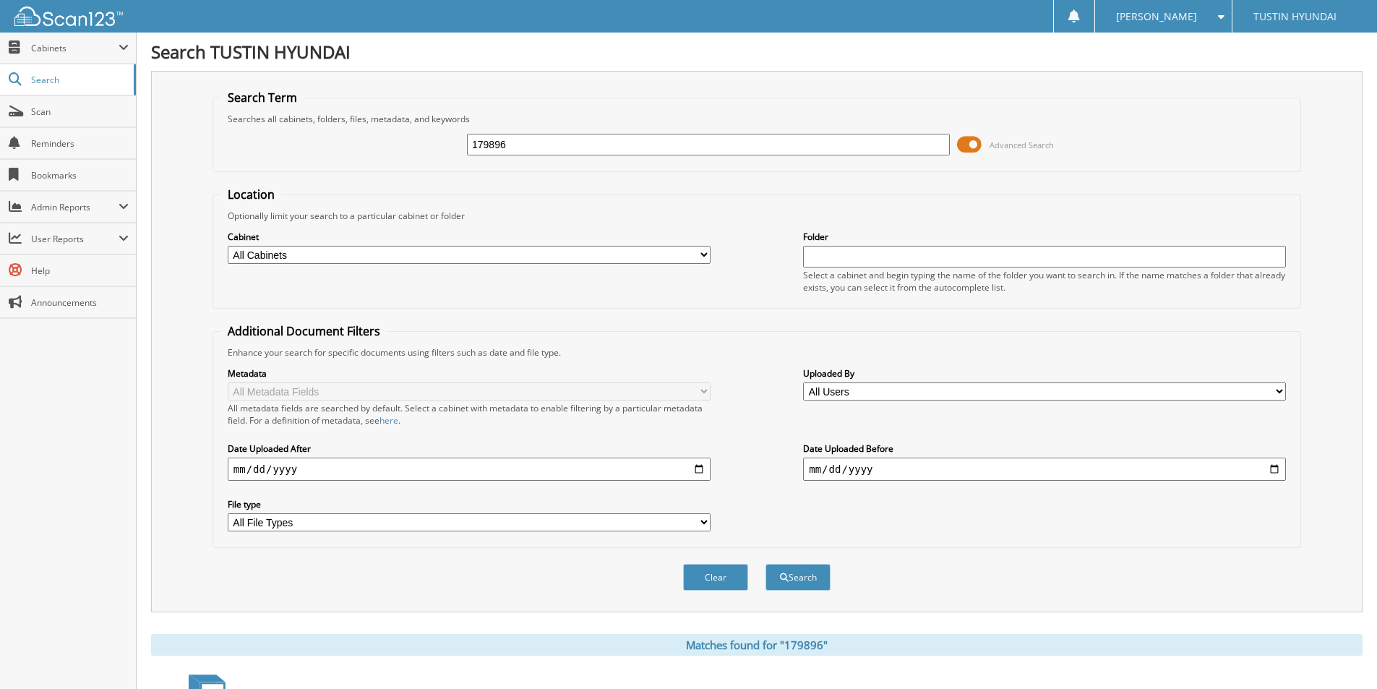
drag, startPoint x: 521, startPoint y: 148, endPoint x: 463, endPoint y: 142, distance: 58.1
click at [463, 142] on div "179896 Advanced Search" at bounding box center [757, 144] width 1073 height 39
type input "191299"
click at [766, 564] on button "Search" at bounding box center [798, 577] width 65 height 27
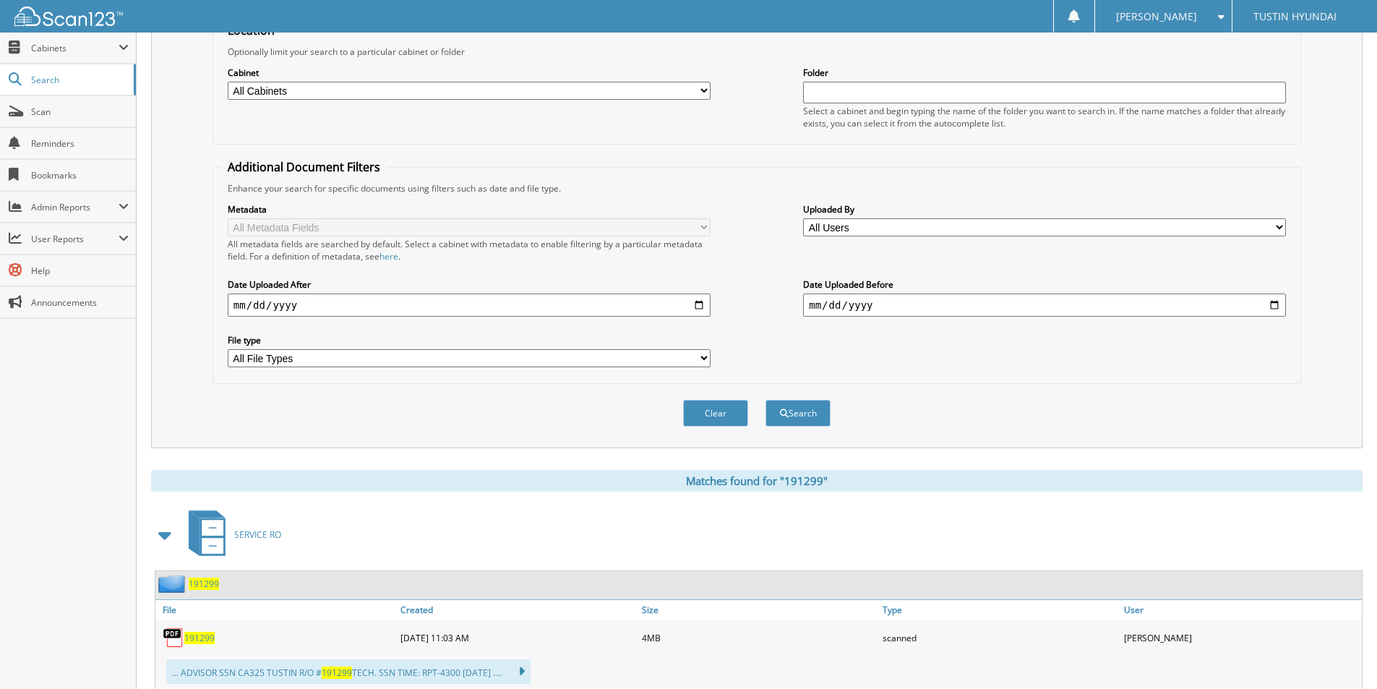
scroll to position [289, 0]
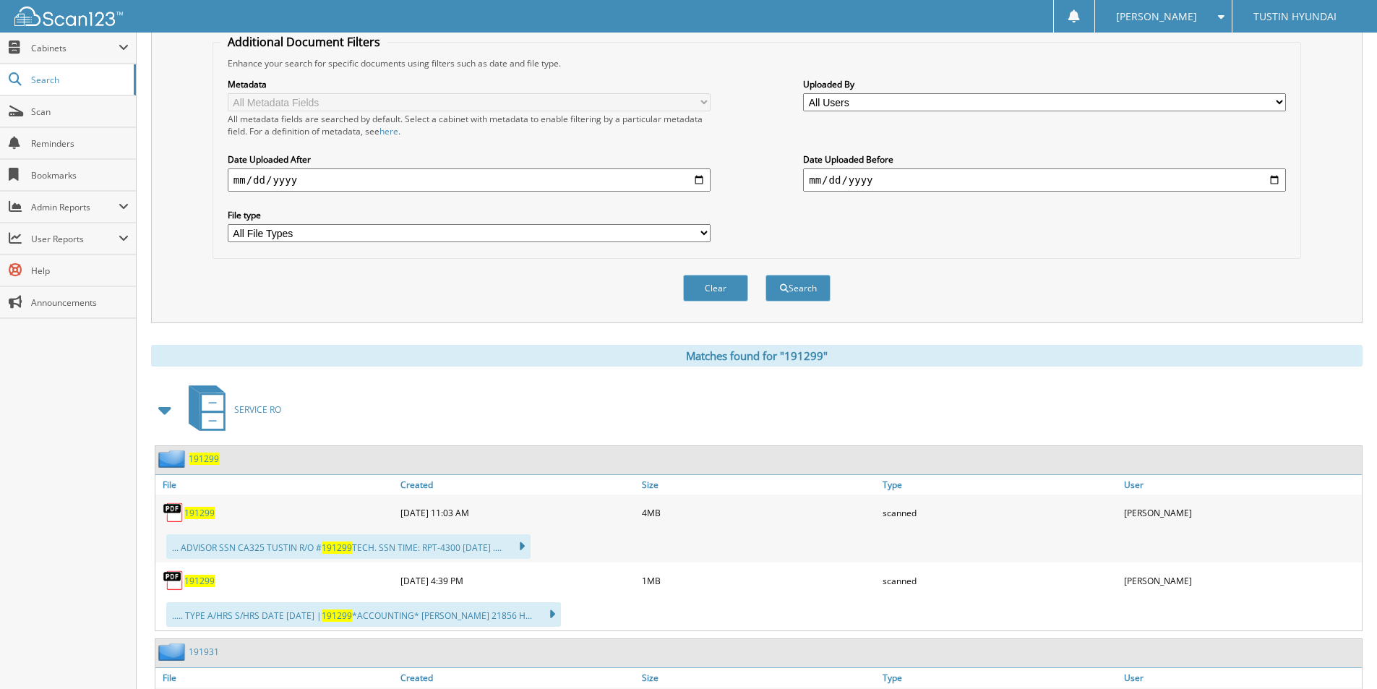
click at [192, 508] on span "191299" at bounding box center [199, 513] width 30 height 12
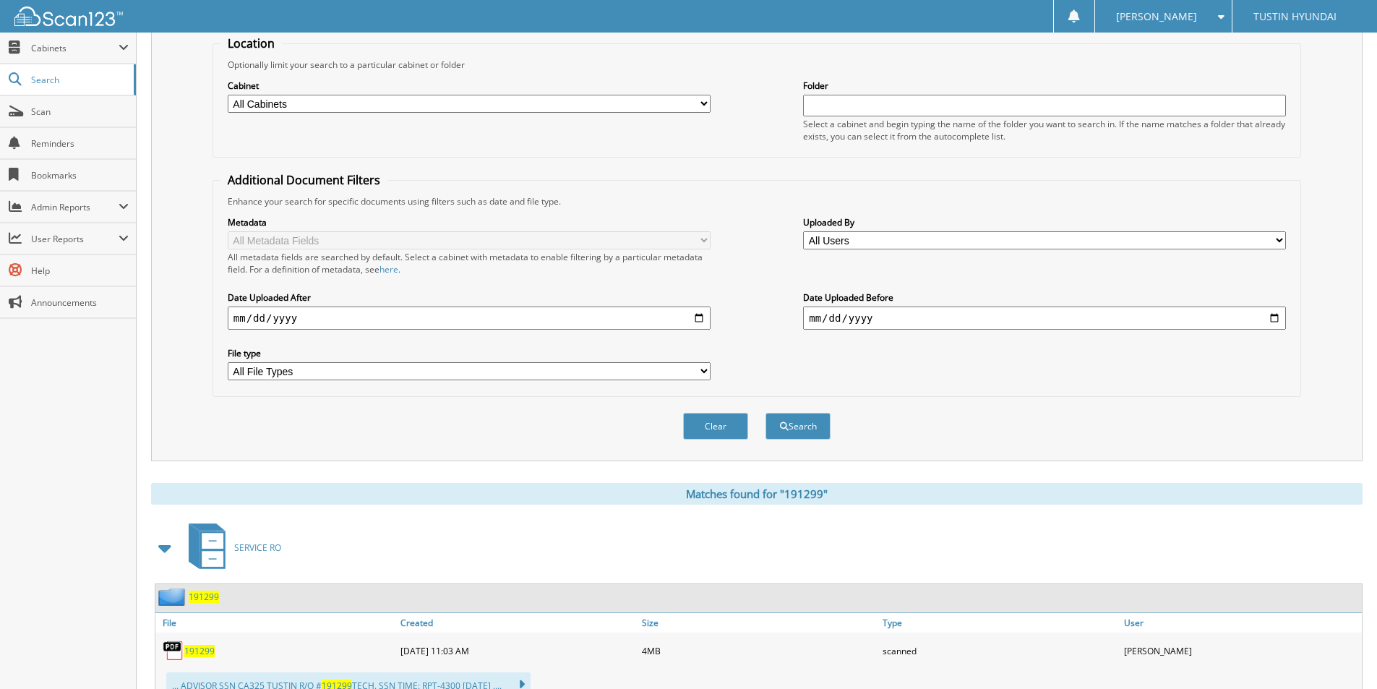
scroll to position [0, 0]
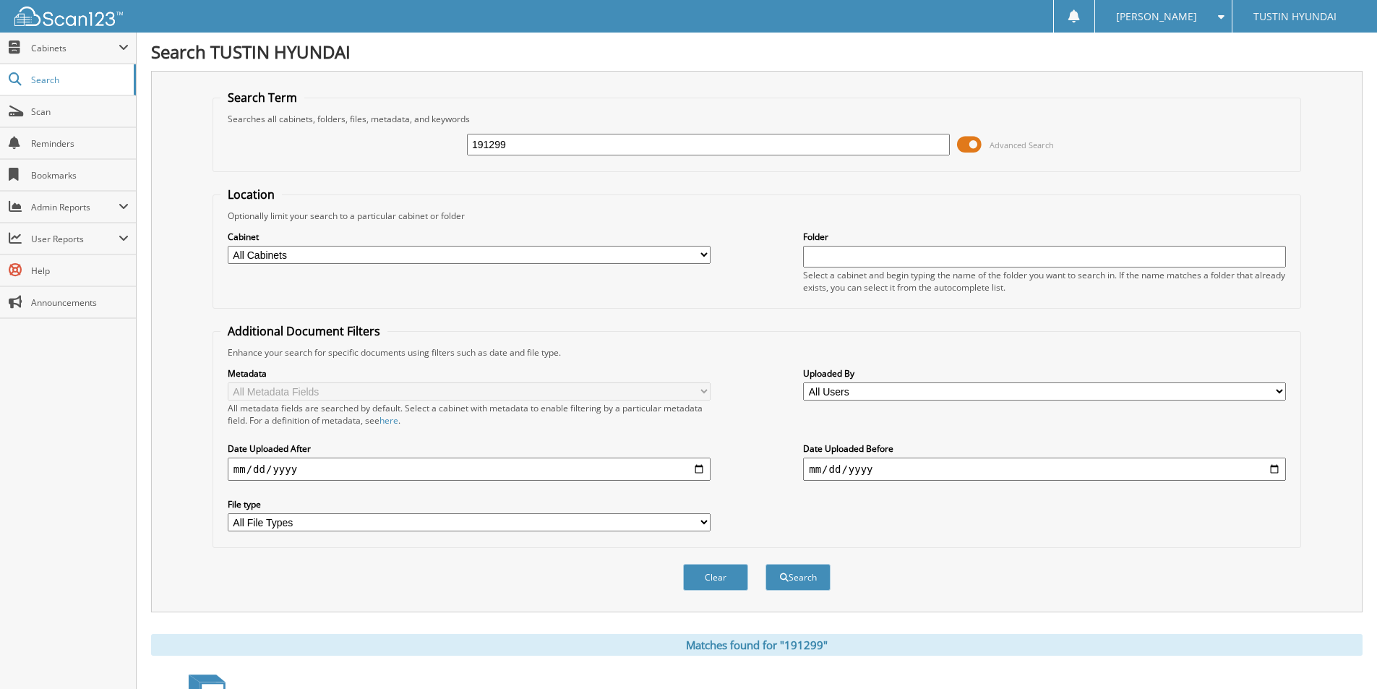
click at [542, 147] on input "191299" at bounding box center [708, 145] width 483 height 22
click at [542, 146] on input "191299" at bounding box center [708, 145] width 483 height 22
type input "204839"
click at [787, 145] on input "204839" at bounding box center [708, 145] width 483 height 22
click at [766, 564] on button "Search" at bounding box center [798, 577] width 65 height 27
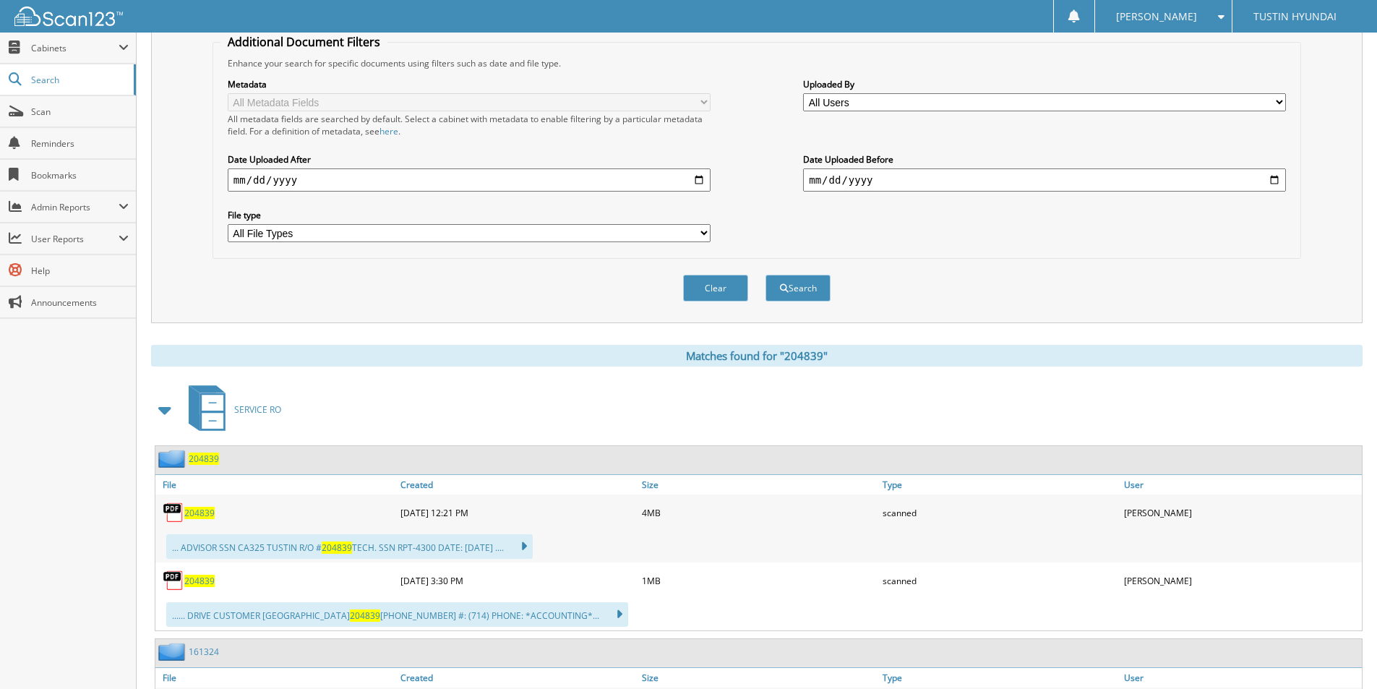
click at [203, 515] on span "204839" at bounding box center [199, 513] width 30 height 12
